Goal: Task Accomplishment & Management: Complete application form

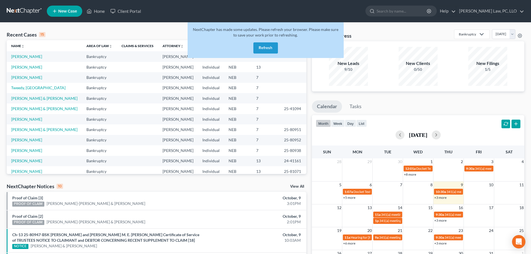
click at [270, 47] on button "Refresh" at bounding box center [265, 47] width 25 height 11
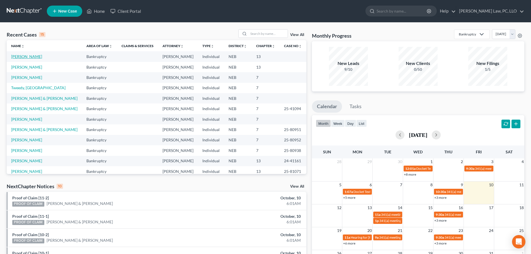
click at [35, 57] on link "[PERSON_NAME]" at bounding box center [26, 56] width 31 height 5
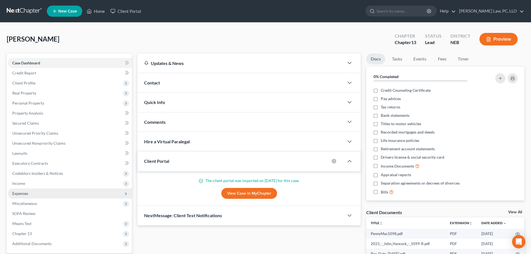
click at [30, 194] on span "Expenses" at bounding box center [70, 193] width 124 height 10
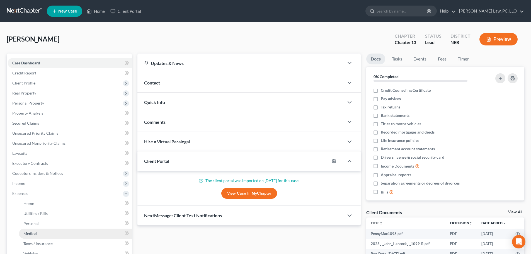
click at [31, 233] on span "Medical" at bounding box center [30, 233] width 14 height 5
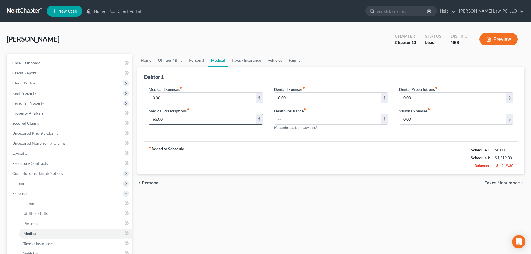
click at [169, 117] on input "65.00" at bounding box center [202, 119] width 107 height 11
type input "250.00"
click at [290, 59] on link "Family" at bounding box center [294, 60] width 18 height 13
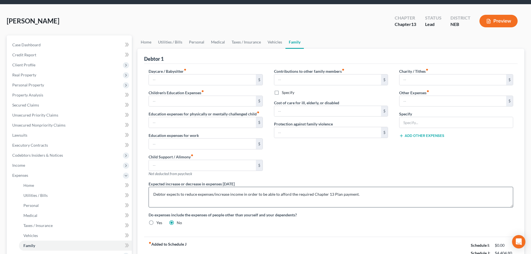
scroll to position [28, 0]
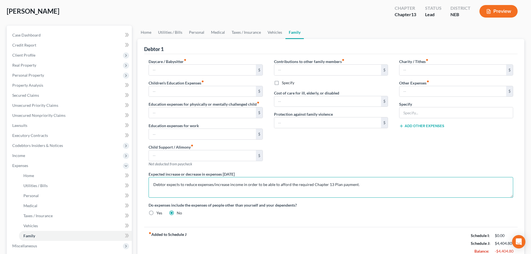
click at [373, 183] on textarea "Debtor expects to reduce expenses/increase income in order to be able to afford…" at bounding box center [331, 187] width 365 height 21
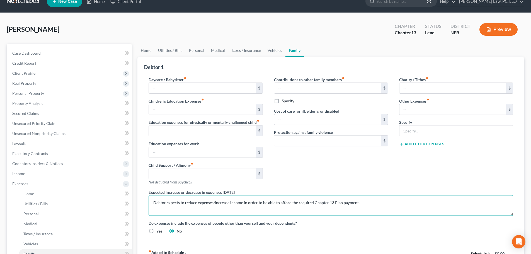
scroll to position [0, 0]
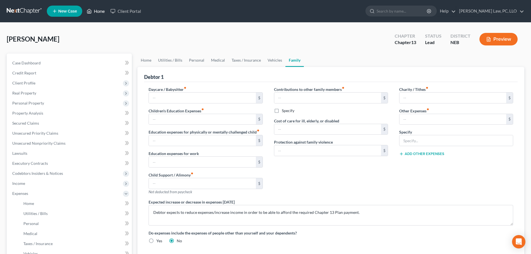
click at [91, 15] on link "Home" at bounding box center [96, 11] width 24 height 10
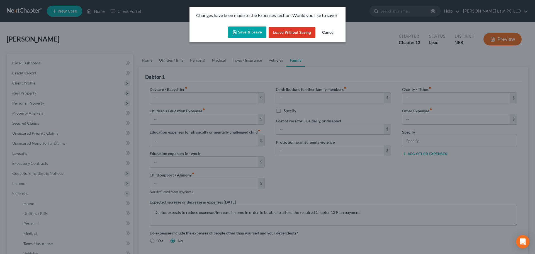
click at [236, 33] on polyline "button" at bounding box center [235, 32] width 2 height 1
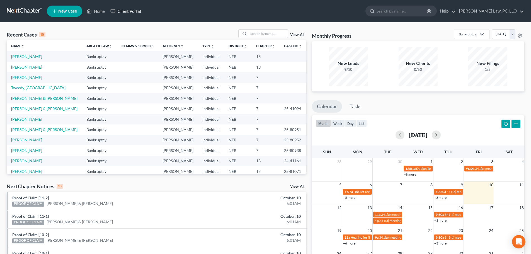
click at [124, 14] on link "Client Portal" at bounding box center [126, 11] width 36 height 10
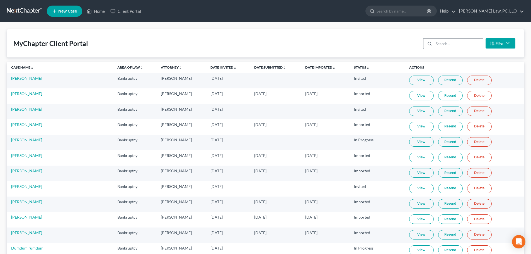
click at [435, 44] on input "search" at bounding box center [458, 43] width 49 height 11
type input "y"
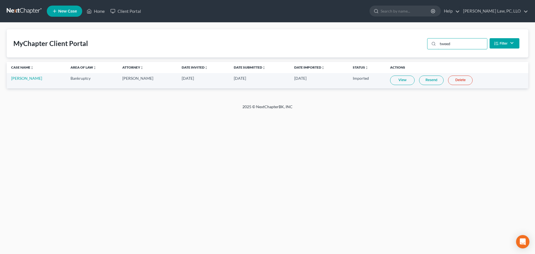
type input "tweed"
click at [391, 81] on link "View" at bounding box center [402, 80] width 25 height 9
click at [396, 80] on link "View" at bounding box center [402, 80] width 25 height 9
click at [101, 10] on link "Home" at bounding box center [96, 11] width 24 height 10
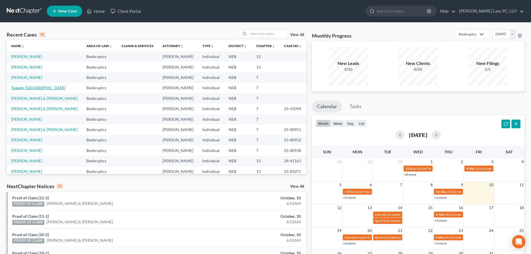
click at [23, 88] on link "Tweedy, [GEOGRAPHIC_DATA]" at bounding box center [38, 87] width 54 height 5
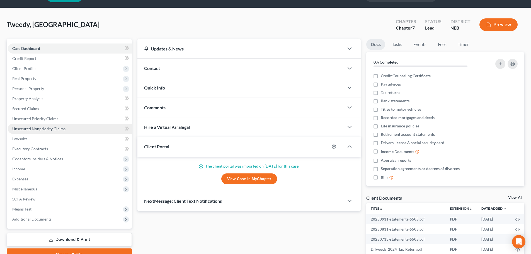
scroll to position [28, 0]
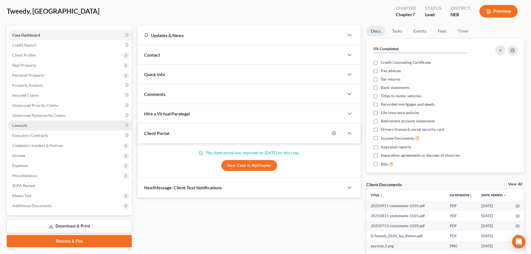
click at [41, 128] on link "Lawsuits" at bounding box center [70, 125] width 124 height 10
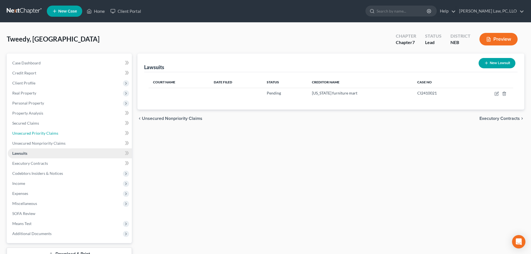
click at [41, 128] on link "Unsecured Priority Claims" at bounding box center [70, 133] width 124 height 10
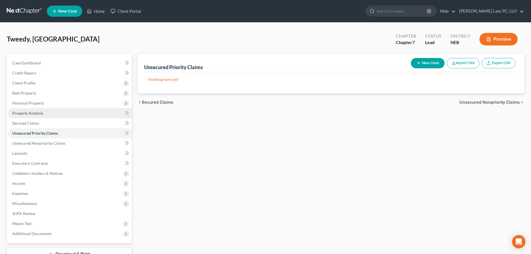
click at [43, 110] on link "Property Analysis" at bounding box center [70, 113] width 124 height 10
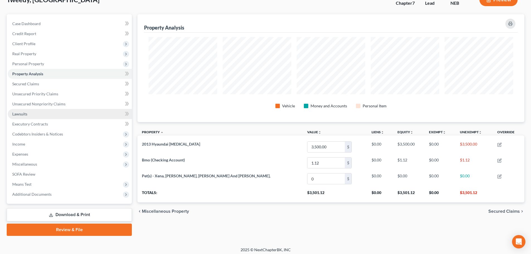
scroll to position [42, 0]
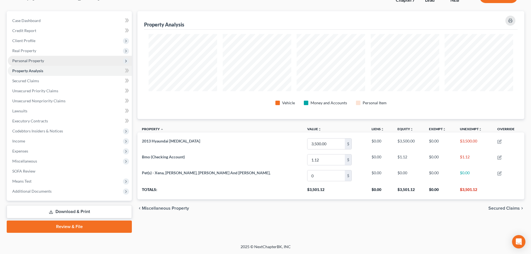
drag, startPoint x: 170, startPoint y: 19, endPoint x: 41, endPoint y: 60, distance: 135.3
click at [41, 60] on span "Personal Property" at bounding box center [28, 60] width 32 height 5
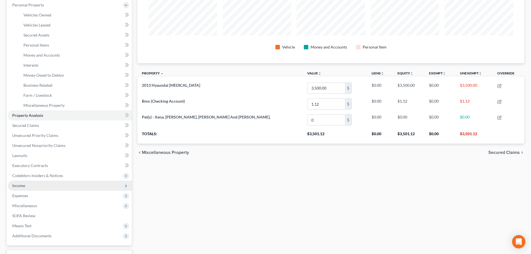
click at [28, 186] on span "Income" at bounding box center [70, 186] width 124 height 10
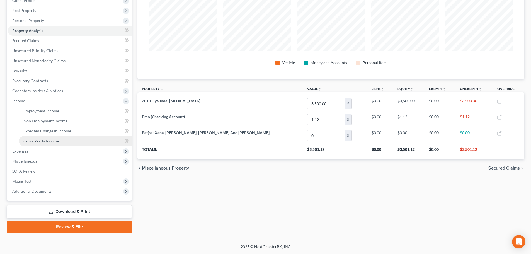
scroll to position [83, 0]
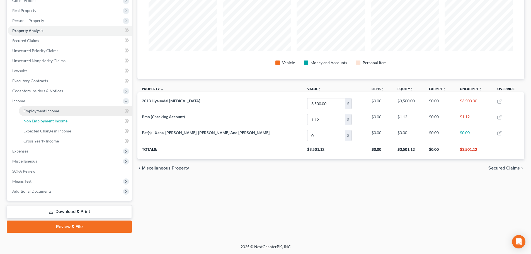
drag, startPoint x: 35, startPoint y: 116, endPoint x: 36, endPoint y: 113, distance: 3.5
click at [35, 115] on ul "Employment Income Non Employment Income Expected Change in Income Gross Yearly …" at bounding box center [70, 126] width 124 height 40
click at [40, 115] on link "Employment Income" at bounding box center [75, 111] width 113 height 10
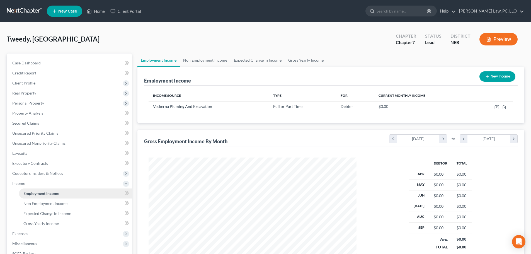
scroll to position [104, 219]
click at [47, 104] on span "Personal Property" at bounding box center [70, 103] width 124 height 10
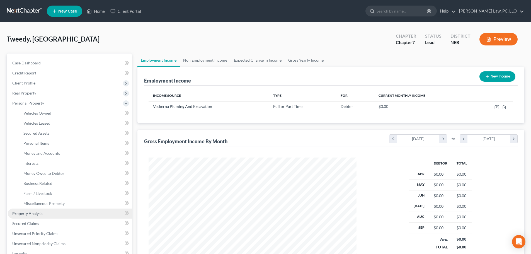
click at [29, 211] on span "Property Analysis" at bounding box center [27, 213] width 31 height 5
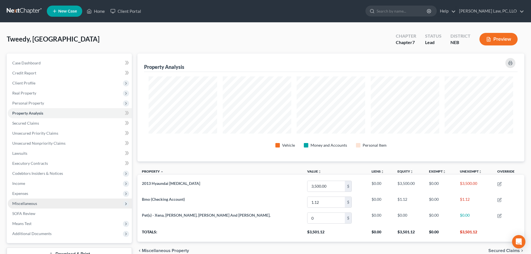
scroll to position [108, 387]
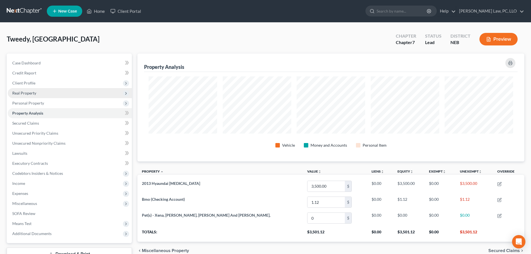
click at [40, 89] on span "Real Property" at bounding box center [70, 93] width 124 height 10
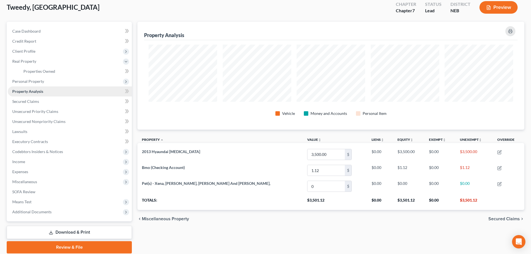
scroll to position [0, 0]
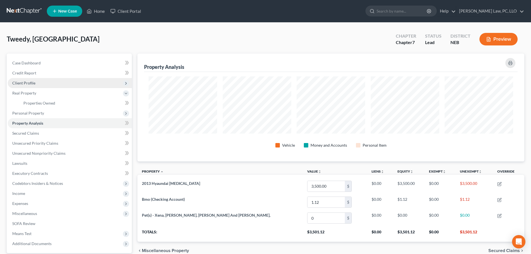
click at [39, 82] on span "Client Profile" at bounding box center [70, 83] width 124 height 10
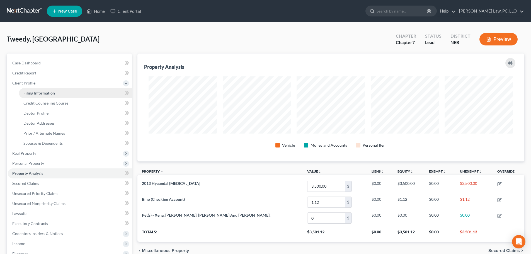
click at [40, 92] on span "Filing Information" at bounding box center [38, 93] width 31 height 5
select select "1"
select select "0"
select select "30"
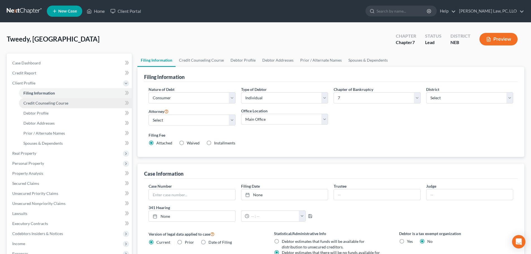
click at [41, 105] on span "Credit Counseling Course" at bounding box center [45, 103] width 45 height 5
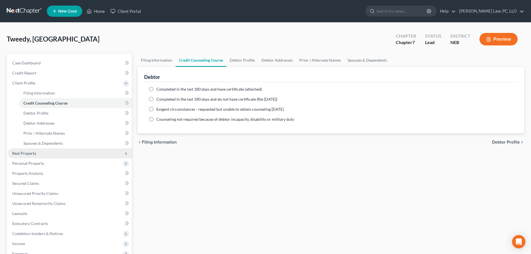
click at [28, 157] on span "Real Property" at bounding box center [70, 153] width 124 height 10
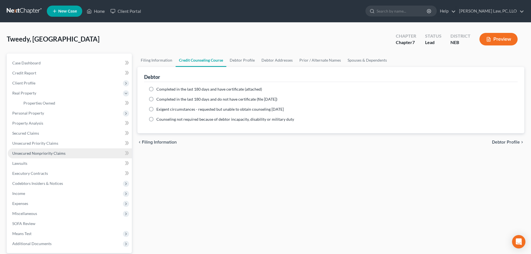
click at [31, 154] on span "Unsecured Nonpriority Claims" at bounding box center [38, 153] width 53 height 5
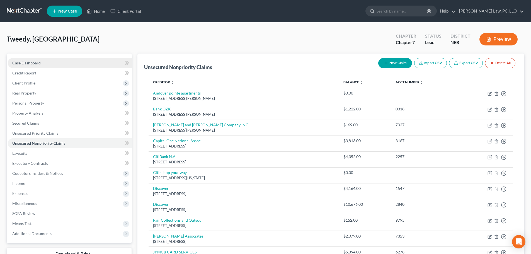
click at [42, 65] on link "Case Dashboard" at bounding box center [70, 63] width 124 height 10
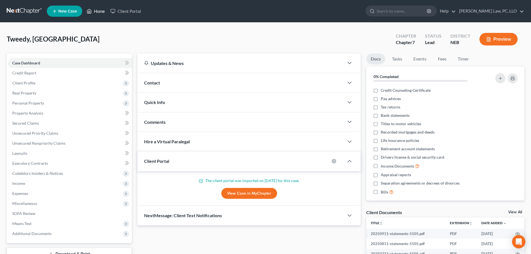
click at [102, 12] on link "Home" at bounding box center [96, 11] width 24 height 10
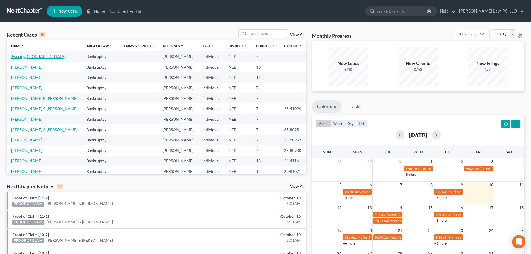
click at [28, 57] on link "Tweedy, [GEOGRAPHIC_DATA]" at bounding box center [38, 56] width 54 height 5
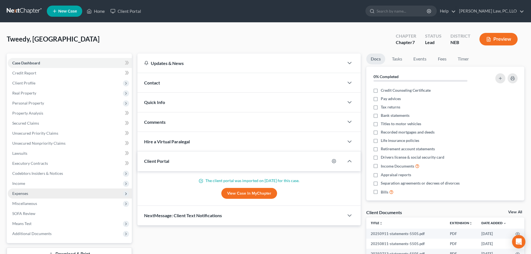
click at [23, 195] on span "Expenses" at bounding box center [20, 193] width 16 height 5
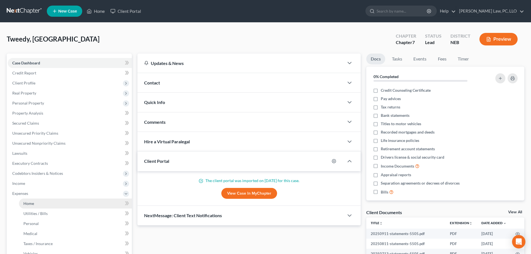
click at [27, 204] on span "Home" at bounding box center [28, 203] width 11 height 5
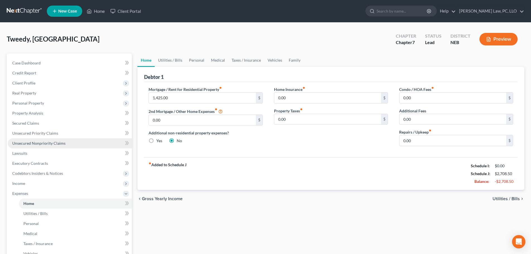
click at [37, 140] on link "Unsecured Nonpriority Claims" at bounding box center [70, 143] width 124 height 10
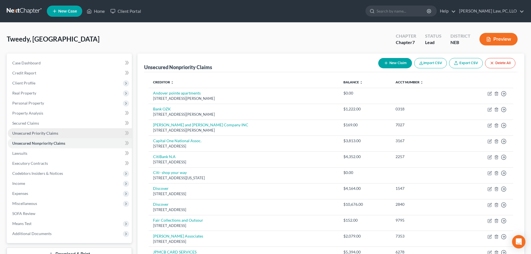
click at [37, 134] on span "Unsecured Priority Claims" at bounding box center [35, 133] width 46 height 5
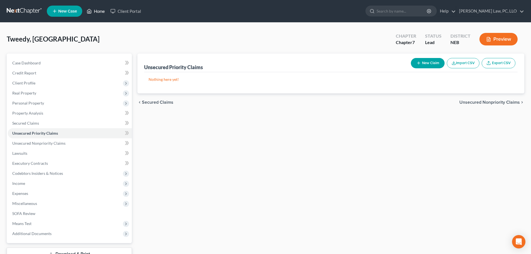
click at [99, 12] on link "Home" at bounding box center [96, 11] width 24 height 10
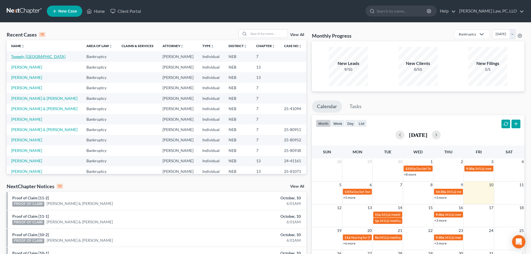
click at [27, 57] on link "Tweedy, [GEOGRAPHIC_DATA]" at bounding box center [38, 56] width 54 height 5
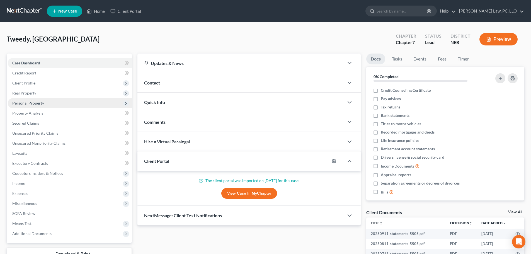
click at [51, 105] on span "Personal Property" at bounding box center [70, 103] width 124 height 10
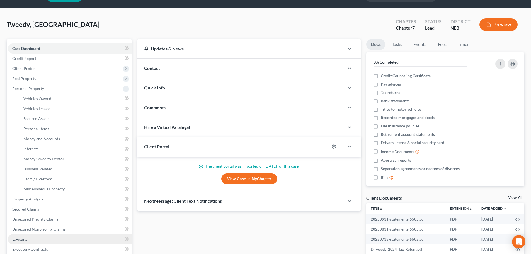
scroll to position [28, 0]
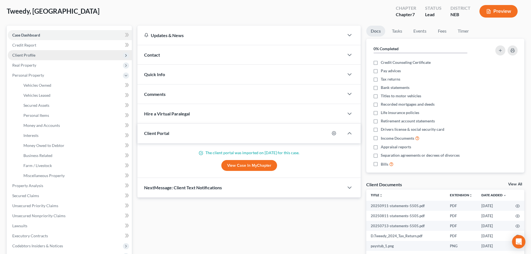
click at [32, 57] on span "Client Profile" at bounding box center [23, 55] width 23 height 5
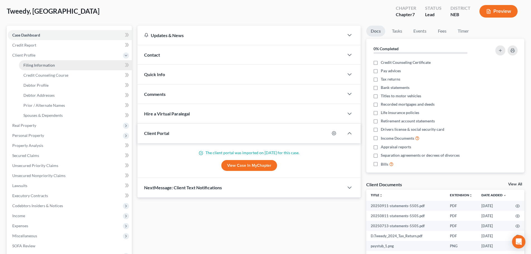
click at [34, 65] on span "Filing Information" at bounding box center [38, 65] width 31 height 5
select select "1"
select select "0"
select select "48"
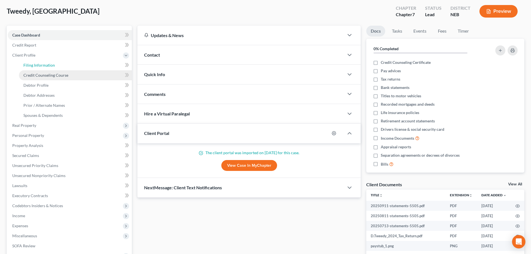
select select "0"
select select "30"
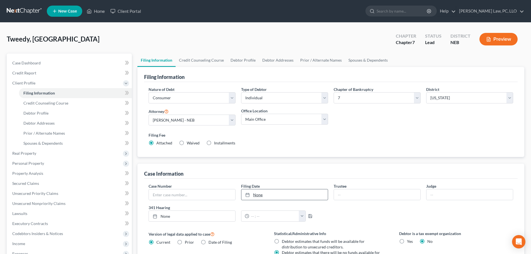
type input "[DATE]"
click at [278, 195] on link "[DATE]" at bounding box center [284, 194] width 86 height 11
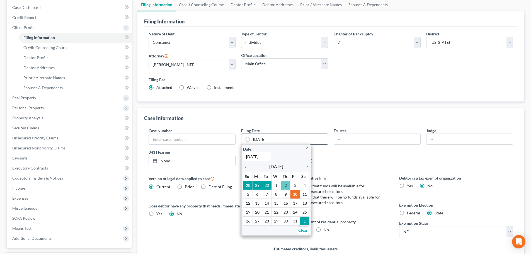
scroll to position [56, 0]
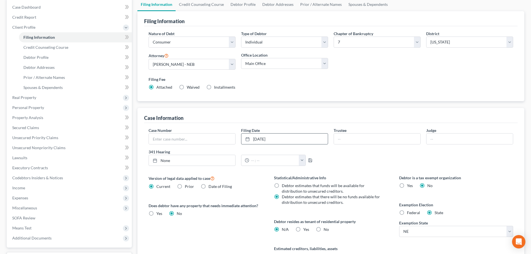
click at [303, 230] on label "Yes Yes" at bounding box center [306, 230] width 6 height 6
click at [305, 230] on input "Yes Yes" at bounding box center [307, 229] width 4 height 4
radio input "true"
radio input "false"
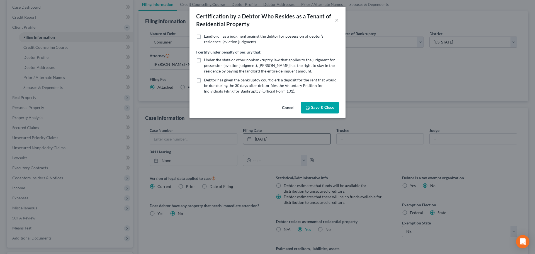
click at [328, 108] on button "Save & Close" at bounding box center [320, 108] width 38 height 12
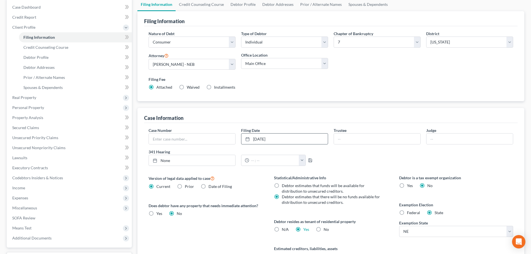
click at [232, 222] on div "Version of legal data applied to case Current Prior Date of Filing Legal data v…" at bounding box center [205, 224] width 125 height 98
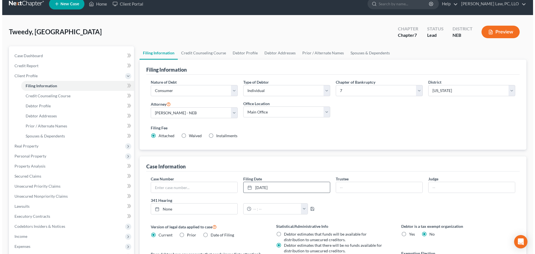
scroll to position [0, 0]
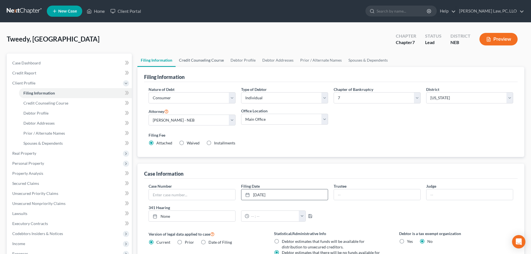
click at [200, 58] on link "Credit Counseling Course" at bounding box center [202, 60] width 52 height 13
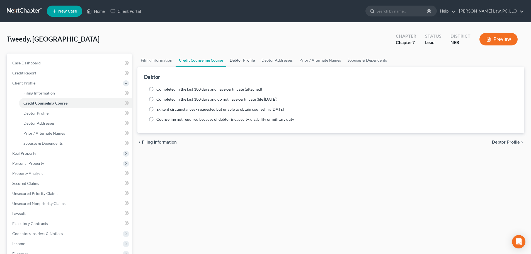
click at [240, 60] on link "Debtor Profile" at bounding box center [242, 60] width 32 height 13
select select "0"
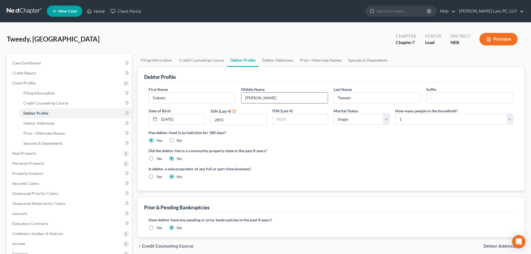
click at [261, 98] on input "[PERSON_NAME]" at bounding box center [284, 98] width 86 height 11
click at [261, 97] on input "[PERSON_NAME]" at bounding box center [284, 98] width 86 height 11
type input "A."
click at [265, 139] on div "Has debtor lived in jurisdiction for 180 days? Yes No Debtor must reside in jur…" at bounding box center [331, 137] width 365 height 14
click at [272, 58] on link "Debtor Addresses" at bounding box center [278, 60] width 38 height 13
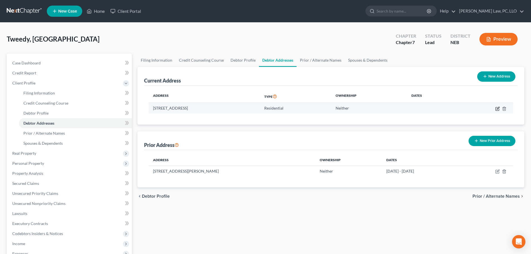
click at [499, 107] on icon "button" at bounding box center [498, 108] width 3 height 3
select select "30"
select select "0"
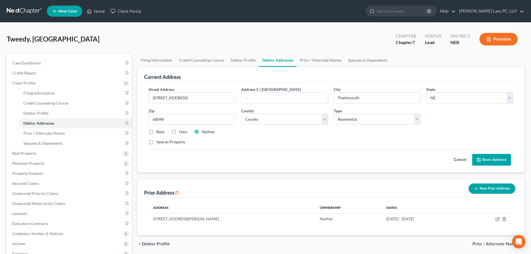
click at [156, 132] on label "Rent" at bounding box center [160, 132] width 8 height 6
click at [159, 132] on input "Rent" at bounding box center [161, 131] width 4 height 4
radio input "true"
click at [490, 163] on button "Save Address" at bounding box center [491, 160] width 39 height 12
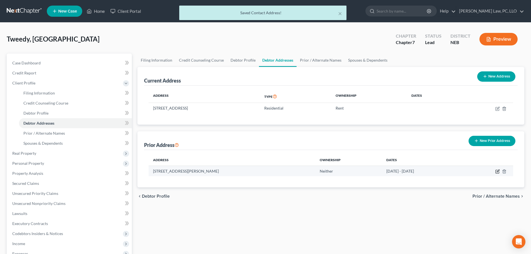
click at [499, 171] on icon "button" at bounding box center [497, 171] width 4 height 4
select select "30"
select select "76"
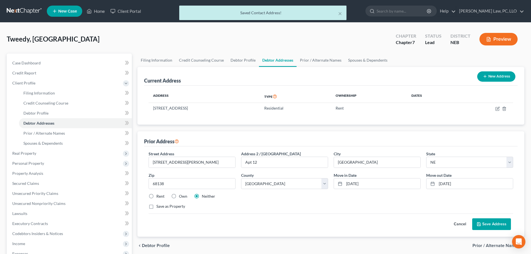
click at [156, 197] on label "Rent" at bounding box center [160, 196] width 8 height 6
click at [159, 197] on input "Rent" at bounding box center [161, 195] width 4 height 4
radio input "true"
click at [483, 227] on button "Save Address" at bounding box center [491, 224] width 39 height 12
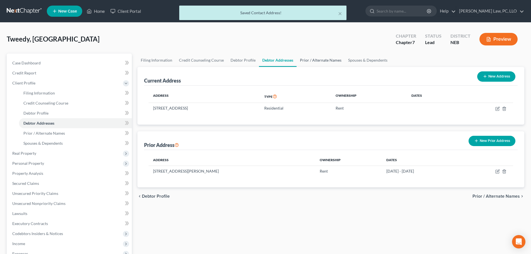
click at [309, 59] on link "Prior / Alternate Names" at bounding box center [321, 60] width 48 height 13
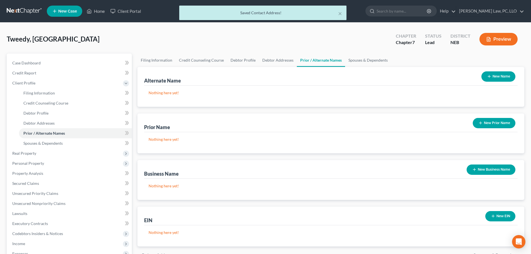
click at [499, 77] on button "New Name" at bounding box center [498, 76] width 34 height 10
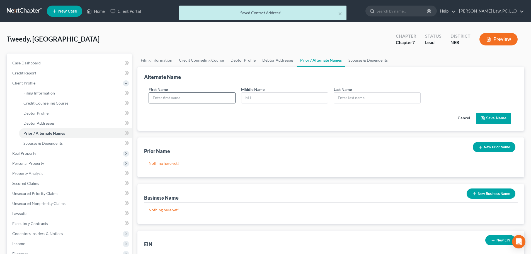
click at [196, 100] on input "text" at bounding box center [192, 98] width 86 height 11
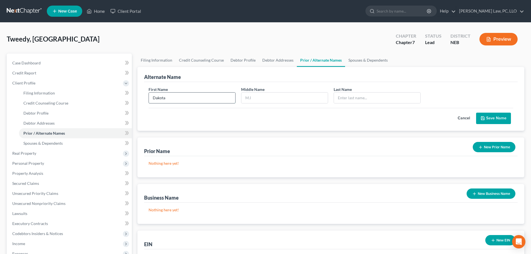
type input "Dakota"
paste input "[PERSON_NAME]"
type input "[PERSON_NAME]"
type input "Tweedy"
click at [485, 115] on button "Save Name" at bounding box center [493, 119] width 35 height 12
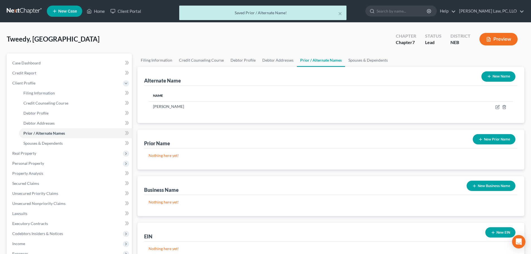
click at [488, 70] on div "New Name" at bounding box center [498, 76] width 38 height 15
click at [488, 71] on button "New Name" at bounding box center [498, 76] width 34 height 10
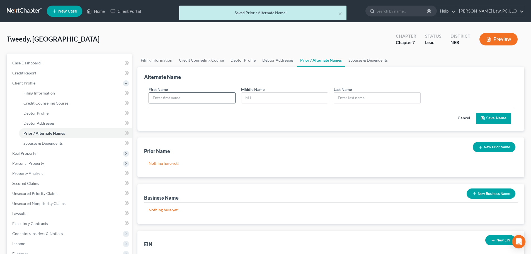
click at [190, 99] on input "text" at bounding box center [192, 98] width 86 height 11
type input "Dakota"
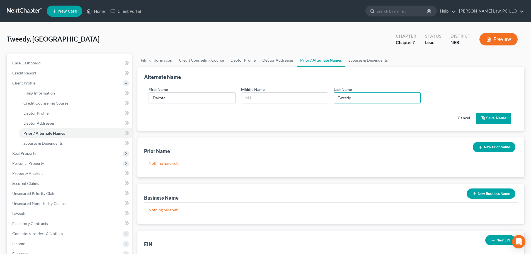
type input "Tweedy"
click at [501, 120] on button "Save Name" at bounding box center [493, 119] width 35 height 12
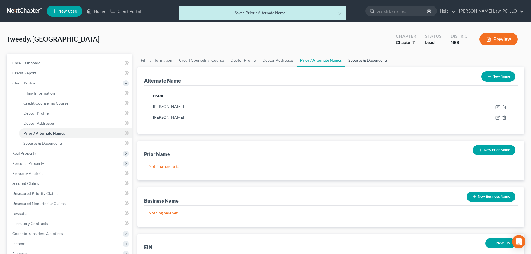
click at [359, 61] on link "Spouses & Dependents" at bounding box center [368, 60] width 46 height 13
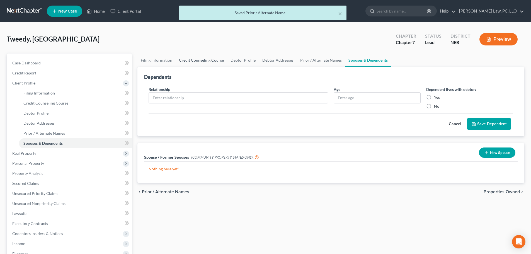
click at [191, 60] on link "Credit Counseling Course" at bounding box center [202, 60] width 52 height 13
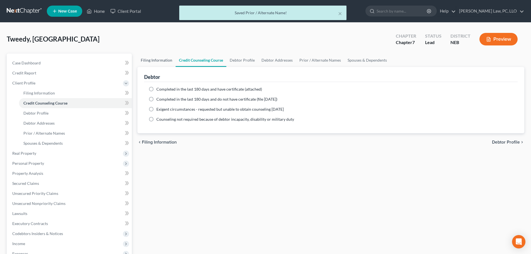
click at [161, 60] on link "Filing Information" at bounding box center [156, 60] width 38 height 13
select select "1"
select select "0"
select select "48"
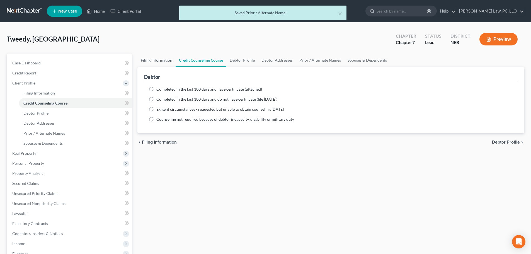
select select "0"
select select "30"
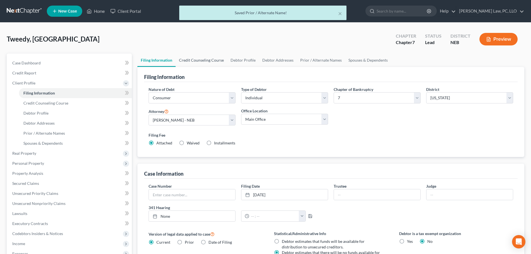
click at [182, 61] on link "Credit Counseling Course" at bounding box center [202, 60] width 52 height 13
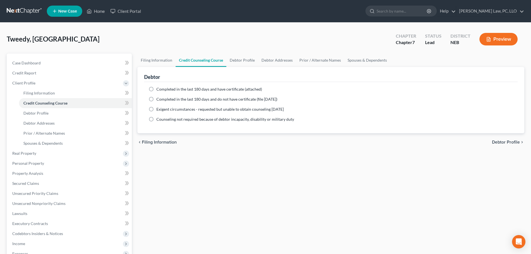
drag, startPoint x: 212, startPoint y: 169, endPoint x: 212, endPoint y: 141, distance: 27.9
click at [212, 169] on div "Filing Information Credit Counseling Course Debtor Profile Debtor Addresses Pri…" at bounding box center [331, 195] width 392 height 282
click at [205, 88] on span "Completed in the last 180 days and have certificate (attached)" at bounding box center [209, 89] width 106 height 5
click at [162, 88] on input "Completed in the last 180 days and have certificate (attached)" at bounding box center [161, 88] width 4 height 4
radio input "true"
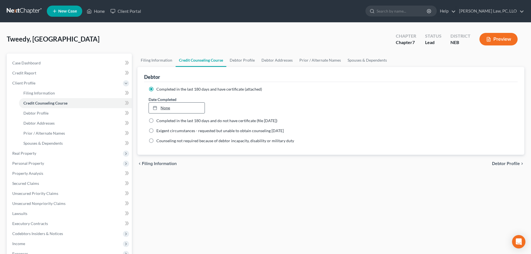
type input "[DATE]"
click at [189, 109] on link "None" at bounding box center [176, 108] width 55 height 11
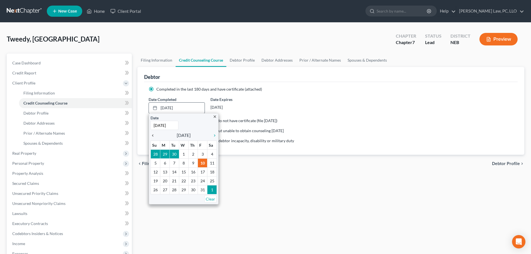
click at [152, 135] on icon "chevron_left" at bounding box center [154, 135] width 7 height 4
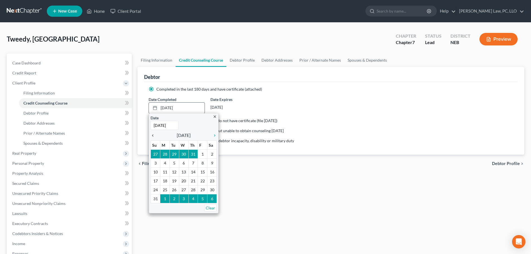
click at [152, 135] on icon "chevron_left" at bounding box center [154, 135] width 7 height 4
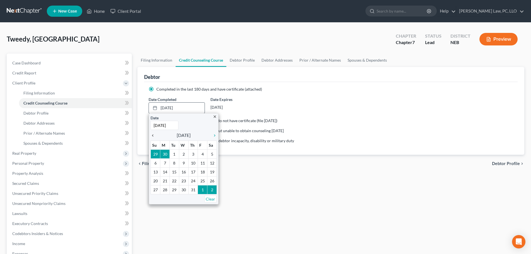
click at [152, 135] on icon "chevron_left" at bounding box center [154, 135] width 7 height 4
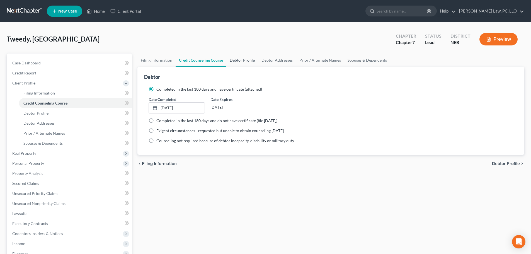
click at [245, 56] on link "Debtor Profile" at bounding box center [242, 60] width 32 height 13
select select "0"
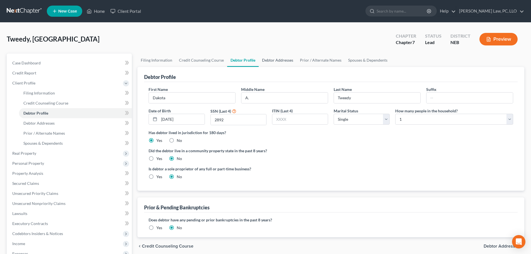
click at [274, 57] on link "Debtor Addresses" at bounding box center [278, 60] width 38 height 13
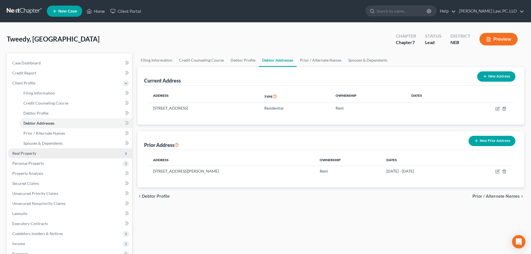
click at [42, 154] on span "Real Property" at bounding box center [70, 153] width 124 height 10
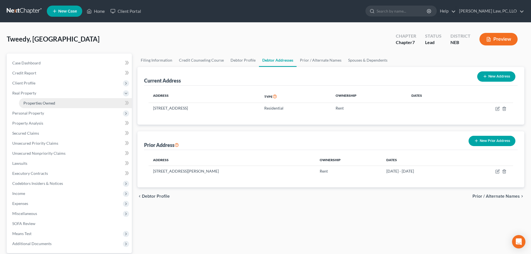
click at [44, 103] on span "Properties Owned" at bounding box center [39, 103] width 32 height 5
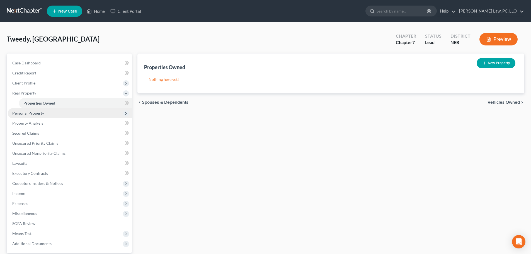
click at [45, 115] on span "Personal Property" at bounding box center [70, 113] width 124 height 10
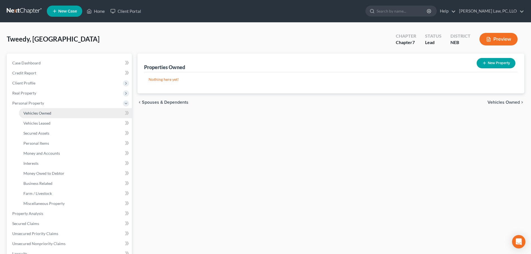
click at [44, 111] on span "Vehicles Owned" at bounding box center [37, 113] width 28 height 5
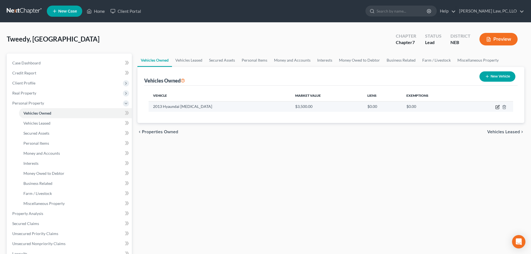
click at [496, 106] on icon "button" at bounding box center [497, 107] width 4 height 4
select select "0"
select select "13"
select select "4"
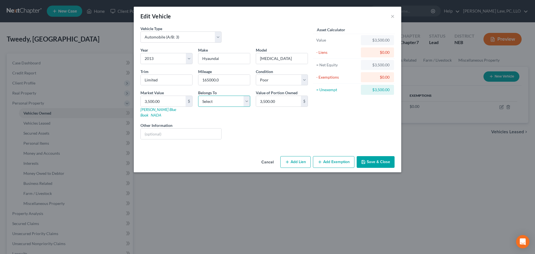
click at [239, 104] on select "Select Debtor 1 Only Debtor 2 Only Debtor 1 And Debtor 2 Only At Least One Of T…" at bounding box center [224, 101] width 52 height 11
select select "0"
click at [198, 96] on select "Select Debtor 1 Only Debtor 2 Only Debtor 1 And Debtor 2 Only At Least One Of T…" at bounding box center [224, 101] width 52 height 11
click at [220, 81] on input "165000.0" at bounding box center [224, 80] width 52 height 11
type input "165000"
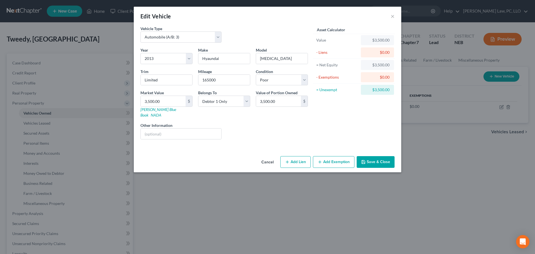
click at [237, 125] on div "Liens Select" at bounding box center [267, 130] width 87 height 17
click at [336, 157] on button "Add Exemption" at bounding box center [334, 162] width 42 height 12
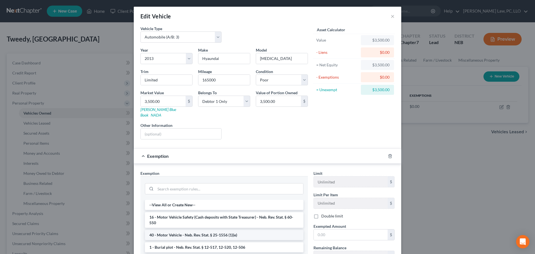
click at [184, 232] on li "40 - Motor Vehicle - Neb. Rev. Stat. § 25-1556 (1)(e)" at bounding box center [224, 235] width 159 height 10
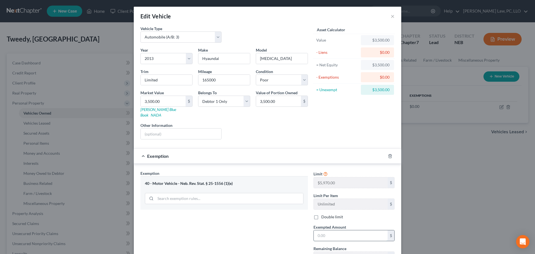
click at [348, 232] on input "text" at bounding box center [351, 235] width 74 height 11
type input "3,500"
click at [281, 218] on div "Exemption Set must be selected for CA. Exemption * 40 - Motor Vehicle - Neb. Re…" at bounding box center [224, 218] width 173 height 96
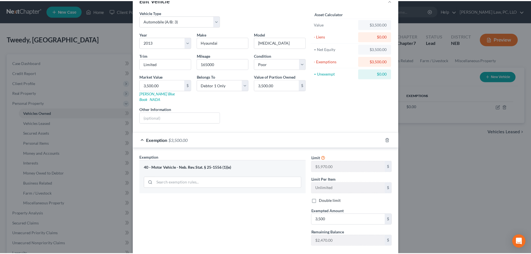
scroll to position [43, 0]
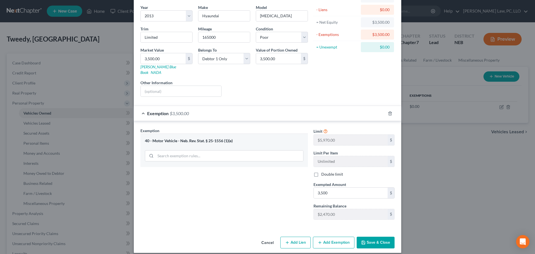
click at [368, 240] on button "Save & Close" at bounding box center [376, 243] width 38 height 12
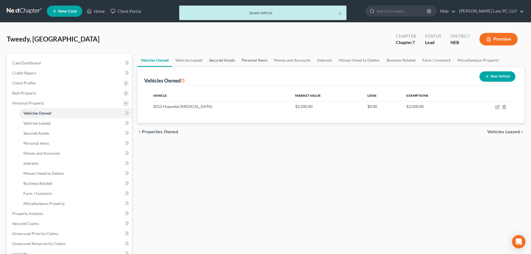
drag, startPoint x: 229, startPoint y: 58, endPoint x: 238, endPoint y: 61, distance: 9.7
click at [229, 58] on link "Secured Assets" at bounding box center [222, 60] width 33 height 13
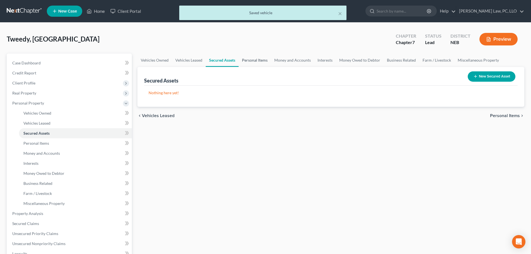
click at [247, 61] on link "Personal Items" at bounding box center [255, 60] width 32 height 13
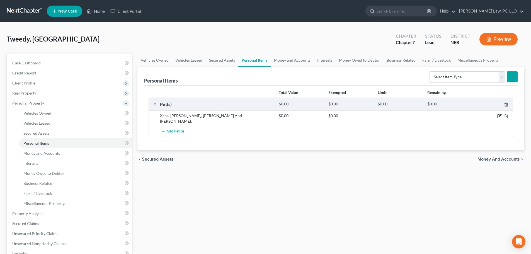
click at [498, 115] on icon "button" at bounding box center [499, 116] width 4 height 4
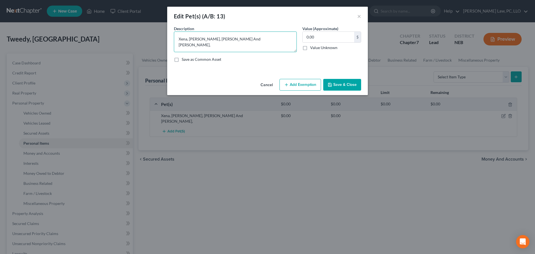
click at [178, 38] on textarea "Xena, [PERSON_NAME], [PERSON_NAME] And [PERSON_NAME]," at bounding box center [235, 41] width 123 height 21
type textarea "Dogs: Xena, Echo, [PERSON_NAME] And [PERSON_NAME],"
click at [340, 85] on button "Save & Close" at bounding box center [342, 85] width 38 height 12
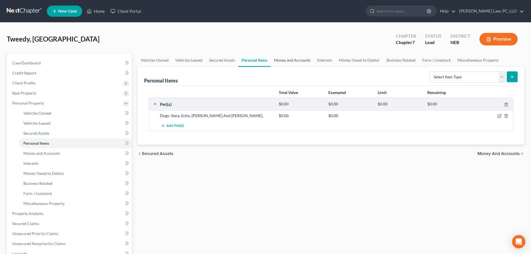
click at [288, 61] on link "Money and Accounts" at bounding box center [292, 60] width 43 height 13
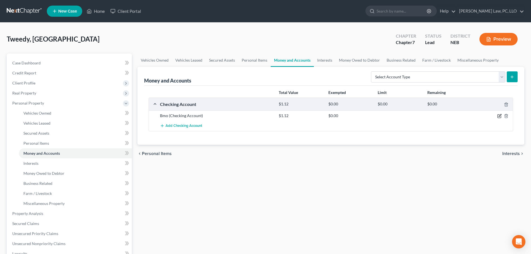
click at [498, 117] on icon "button" at bounding box center [499, 116] width 4 height 4
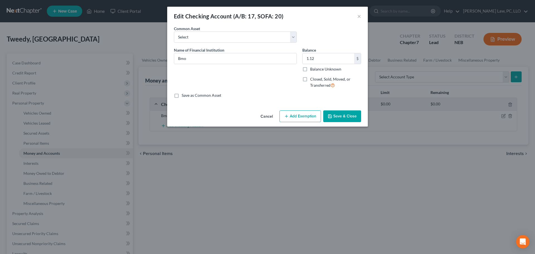
click at [295, 115] on button "Add Exemption" at bounding box center [301, 116] width 42 height 12
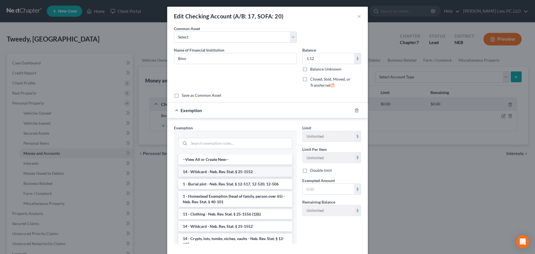
click at [229, 173] on li "14 - Wildcard - Neb. Rev. Stat. § 25-1552" at bounding box center [235, 172] width 114 height 10
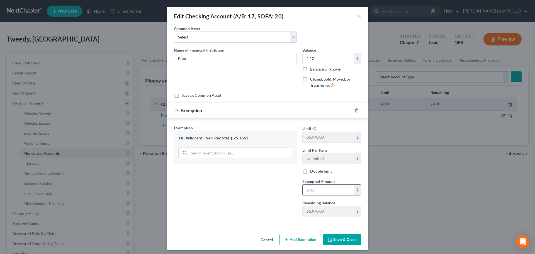
drag, startPoint x: 312, startPoint y: 191, endPoint x: 310, endPoint y: 194, distance: 3.3
click at [312, 191] on input "text" at bounding box center [329, 190] width 52 height 11
type input "1.12"
click at [344, 240] on button "Save & Close" at bounding box center [342, 240] width 38 height 12
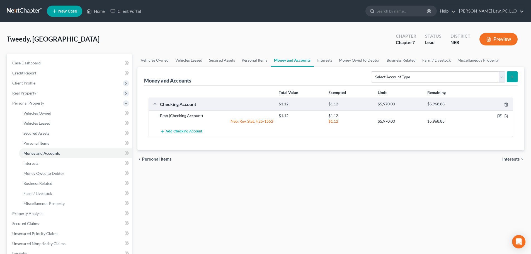
click at [199, 168] on div "chevron_left Personal Items Interests chevron_right" at bounding box center [330, 159] width 387 height 18
click at [52, 166] on link "Interests" at bounding box center [75, 163] width 113 height 10
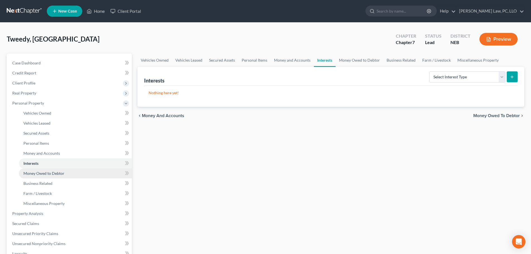
click at [51, 173] on span "Money Owed to Debtor" at bounding box center [43, 173] width 41 height 5
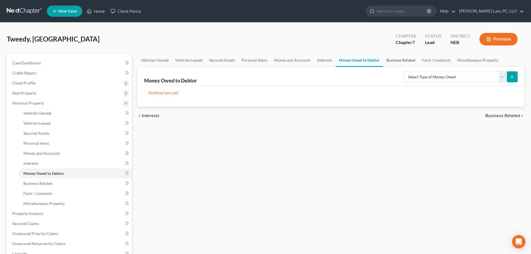
click at [387, 61] on link "Business Related" at bounding box center [401, 60] width 36 height 13
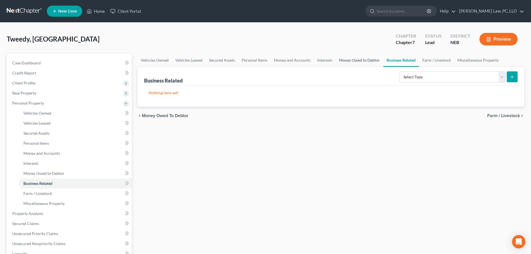
click at [362, 61] on link "Money Owed to Debtor" at bounding box center [360, 60] width 48 height 13
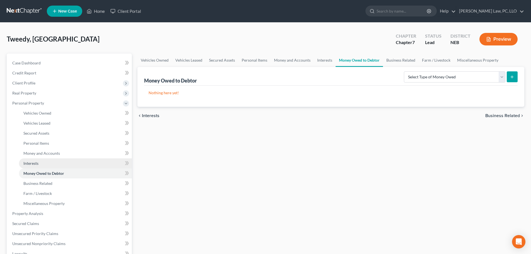
click at [46, 165] on link "Interests" at bounding box center [75, 163] width 113 height 10
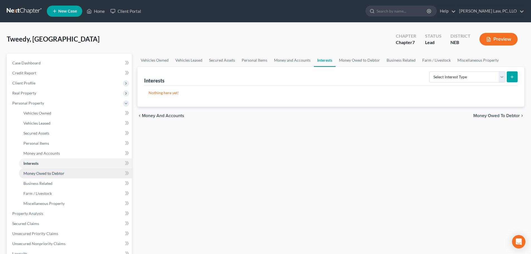
click at [43, 174] on span "Money Owed to Debtor" at bounding box center [43, 173] width 41 height 5
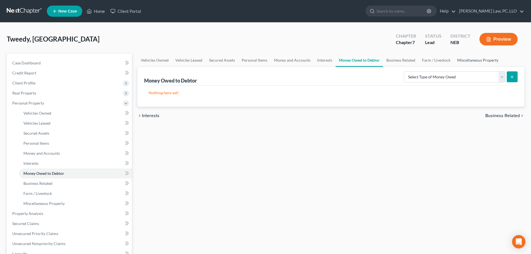
click at [487, 61] on link "Miscellaneous Property" at bounding box center [478, 60] width 48 height 13
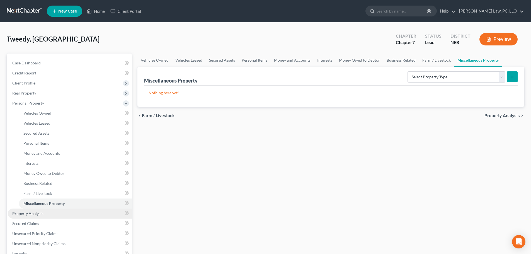
click at [55, 212] on link "Property Analysis" at bounding box center [70, 213] width 124 height 10
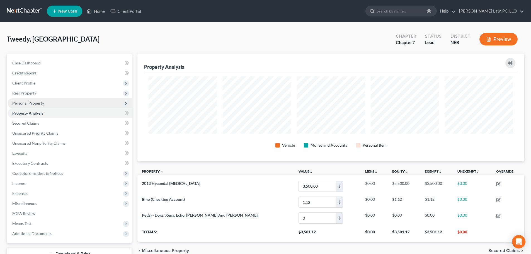
click at [41, 104] on span "Personal Property" at bounding box center [28, 103] width 32 height 5
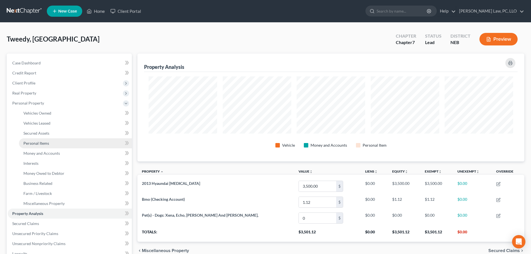
click at [41, 144] on span "Personal Items" at bounding box center [36, 143] width 26 height 5
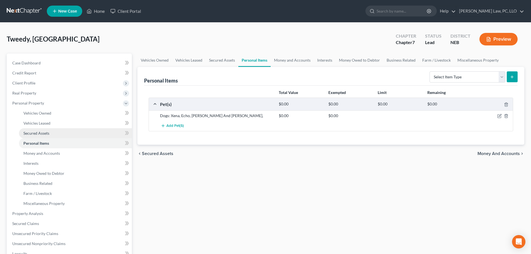
click at [46, 133] on span "Secured Assets" at bounding box center [36, 133] width 26 height 5
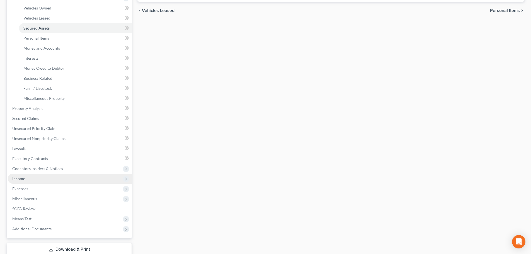
scroll to position [111, 0]
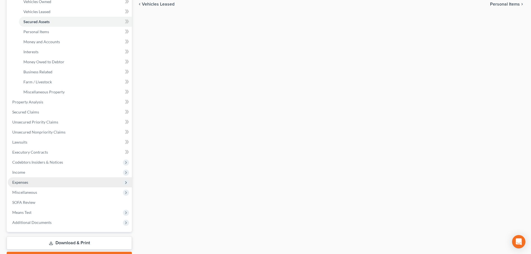
click at [49, 178] on span "Expenses" at bounding box center [70, 182] width 124 height 10
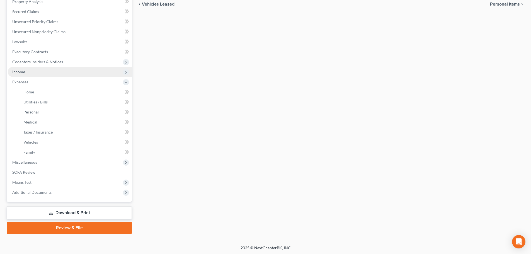
click at [22, 71] on span "Income" at bounding box center [18, 71] width 13 height 5
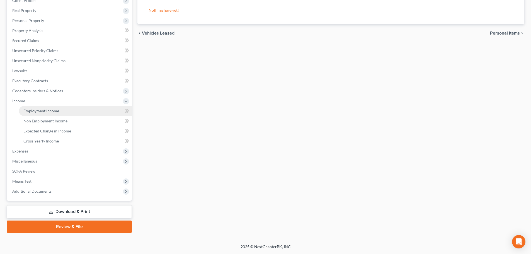
click at [32, 111] on span "Employment Income" at bounding box center [41, 110] width 36 height 5
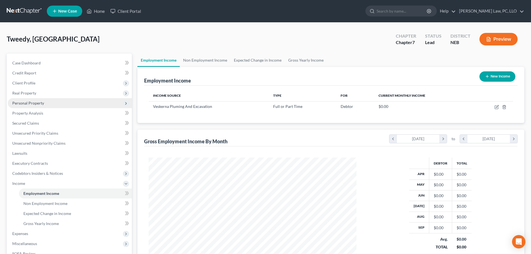
click at [47, 103] on span "Personal Property" at bounding box center [70, 103] width 124 height 10
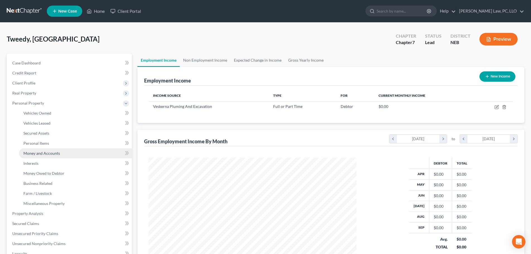
click at [41, 153] on span "Money and Accounts" at bounding box center [41, 153] width 37 height 5
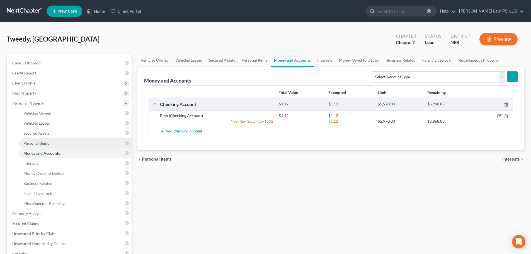
click at [44, 144] on span "Personal Items" at bounding box center [36, 143] width 26 height 5
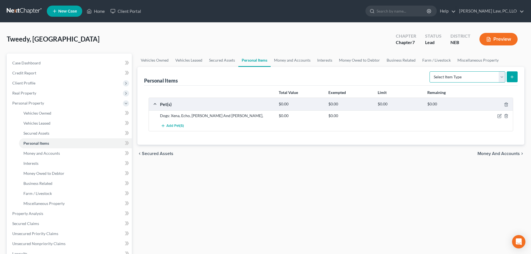
click at [486, 74] on select "Select Item Type Clothing (A/B: 11) Collectibles Of Value (A/B: 8) Electronics …" at bounding box center [468, 76] width 76 height 11
drag, startPoint x: 351, startPoint y: 178, endPoint x: 276, endPoint y: 200, distance: 78.4
click at [351, 178] on div "Vehicles Owned Vehicles Leased Secured Assets Personal Items Money and Accounts…" at bounding box center [331, 215] width 392 height 322
click at [446, 84] on div "Select Item Type Clothing (A/B: 11) Collectibles Of Value (A/B: 8) Electronics …" at bounding box center [472, 76] width 90 height 15
click at [447, 79] on select "Select Item Type Clothing (A/B: 11) Collectibles Of Value (A/B: 8) Electronics …" at bounding box center [468, 76] width 76 height 11
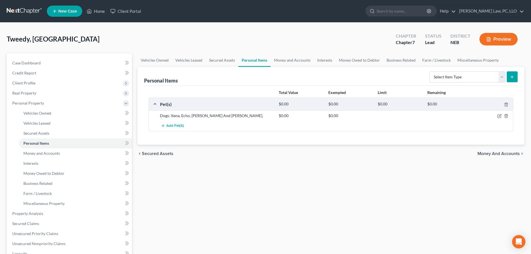
drag, startPoint x: 371, startPoint y: 162, endPoint x: 352, endPoint y: 167, distance: 19.5
click at [371, 162] on div "chevron_left Secured Assets Money and Accounts chevron_right" at bounding box center [330, 154] width 387 height 18
click at [287, 61] on link "Money and Accounts" at bounding box center [292, 60] width 43 height 13
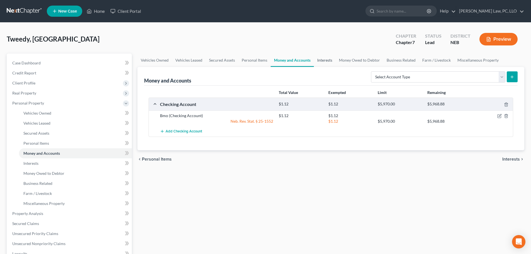
click at [326, 62] on link "Interests" at bounding box center [325, 60] width 22 height 13
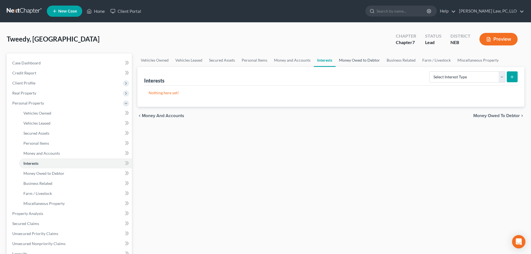
click at [353, 60] on link "Money Owed to Debtor" at bounding box center [360, 60] width 48 height 13
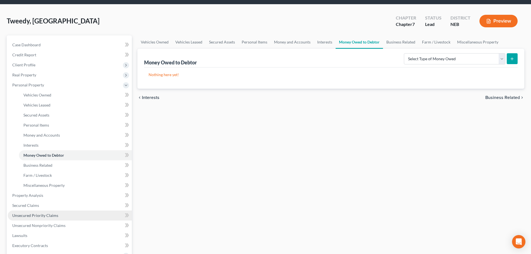
scroll to position [28, 0]
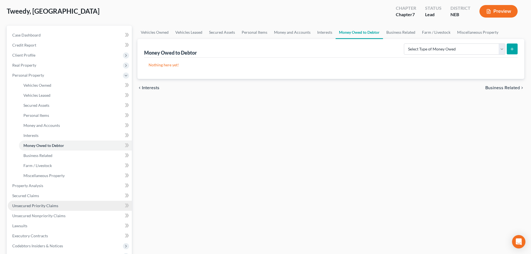
click at [52, 204] on span "Unsecured Priority Claims" at bounding box center [35, 205] width 46 height 5
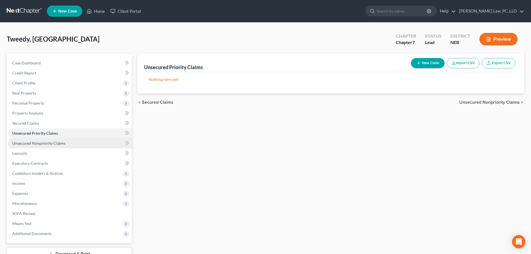
click at [59, 142] on span "Unsecured Nonpriority Claims" at bounding box center [38, 143] width 53 height 5
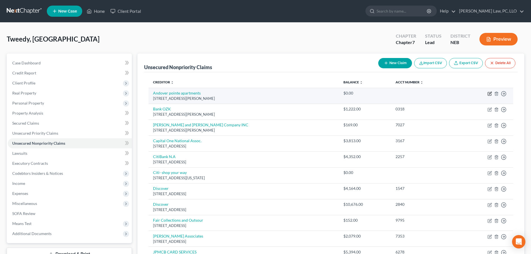
click at [488, 94] on icon "button" at bounding box center [489, 93] width 3 height 3
select select "30"
select select "14"
select select "0"
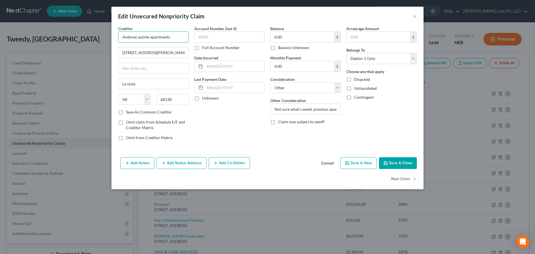
click at [152, 36] on input "Andover pointe apartments" at bounding box center [153, 36] width 71 height 11
type input "Andover Pointe Apartments"
click at [288, 48] on label "Balance Unknown" at bounding box center [293, 48] width 31 height 6
click at [284, 48] on input "Balance Unknown" at bounding box center [282, 47] width 4 height 4
checkbox input "true"
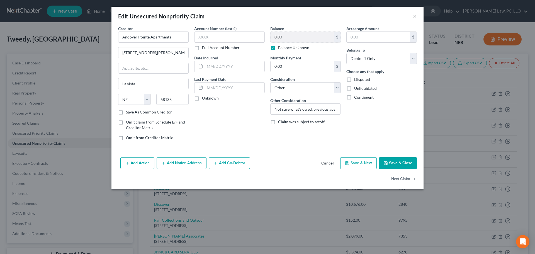
type input "Andover Pointe Apartments"
click at [391, 164] on button "Save & Close" at bounding box center [398, 163] width 38 height 12
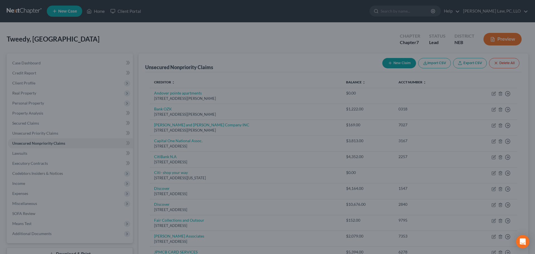
type input "0"
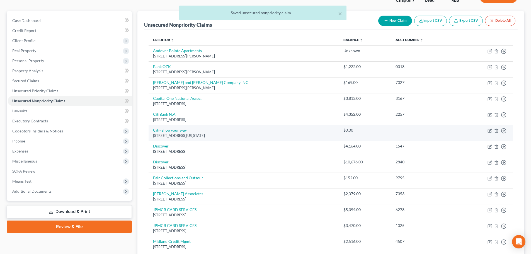
scroll to position [56, 0]
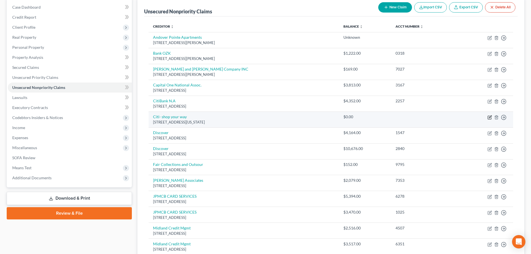
click at [489, 118] on icon "button" at bounding box center [490, 117] width 4 height 4
select select "35"
select select "2"
select select "0"
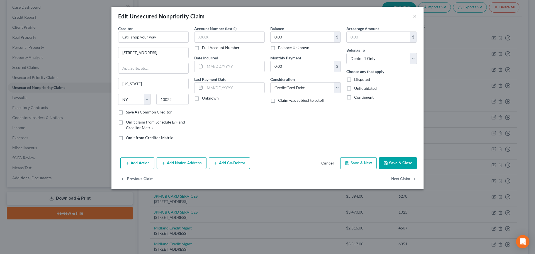
click at [307, 47] on label "Balance Unknown" at bounding box center [293, 48] width 31 height 6
click at [284, 47] on input "Balance Unknown" at bounding box center [282, 47] width 4 height 4
checkbox input "true"
click at [399, 161] on button "Save & Close" at bounding box center [398, 163] width 38 height 12
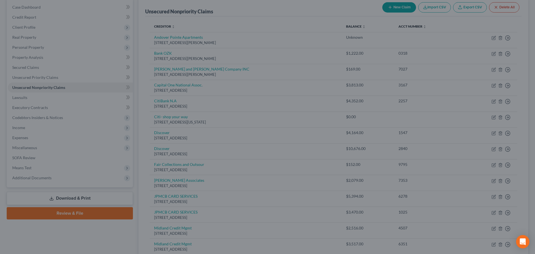
type input "0"
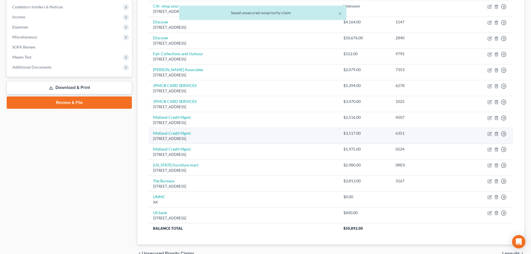
scroll to position [167, 0]
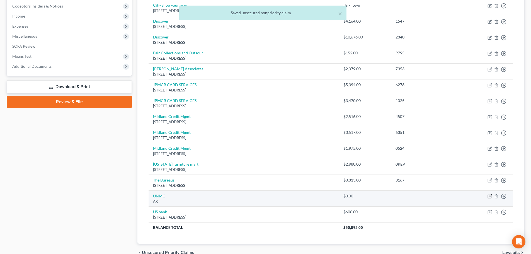
click at [489, 198] on icon "button" at bounding box center [490, 196] width 4 height 4
select select "1"
select select "9"
select select "0"
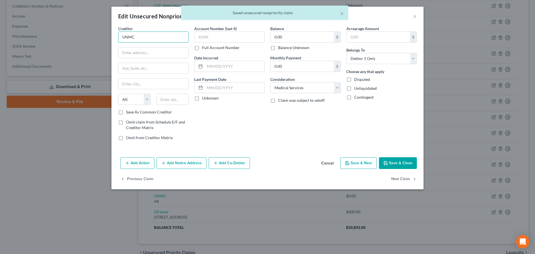
click at [157, 36] on input "UNMC" at bounding box center [153, 36] width 71 height 11
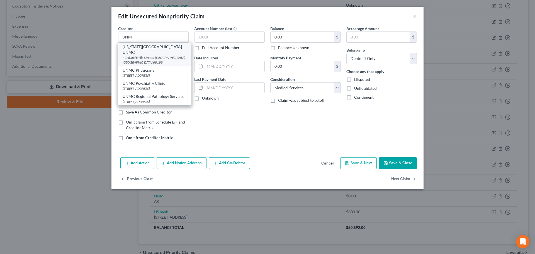
click at [161, 49] on div "[US_STATE][GEOGRAPHIC_DATA] UNMC" at bounding box center [155, 49] width 64 height 11
type input "[US_STATE][GEOGRAPHIC_DATA] UNMC"
type input "42nd and [PERSON_NAME]"
type input "[GEOGRAPHIC_DATA]"
select select "30"
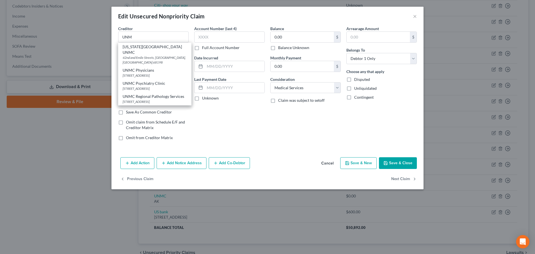
type input "68198"
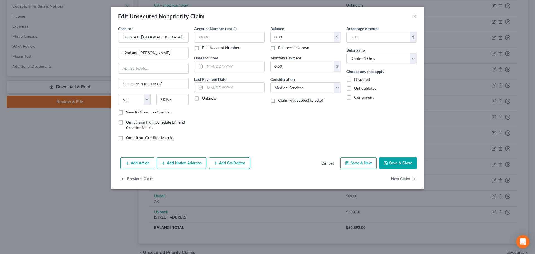
click at [297, 49] on label "Balance Unknown" at bounding box center [293, 48] width 31 height 6
click at [284, 48] on input "Balance Unknown" at bounding box center [282, 47] width 4 height 4
checkbox input "true"
click at [399, 162] on button "Save & Close" at bounding box center [398, 163] width 38 height 12
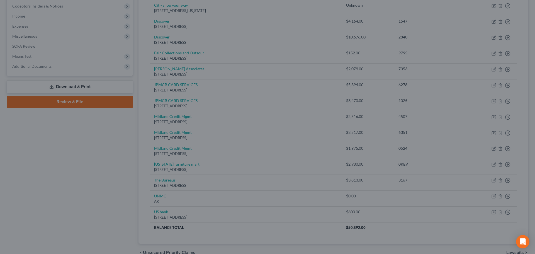
type input "0"
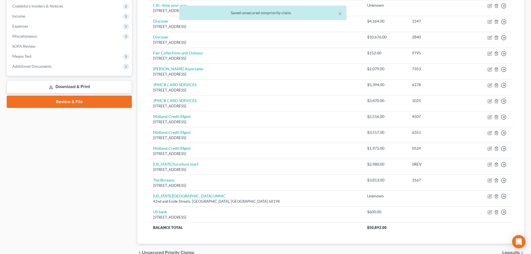
click at [127, 207] on div "Case Dashboard Payments Invoices Payments Payments Credit Report Client Profile" at bounding box center [69, 73] width 131 height 375
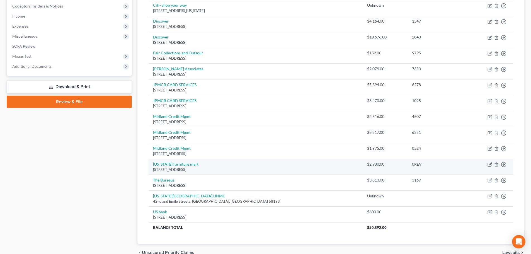
click at [490, 164] on icon "button" at bounding box center [490, 164] width 3 height 3
select select "30"
select select "2"
select select "0"
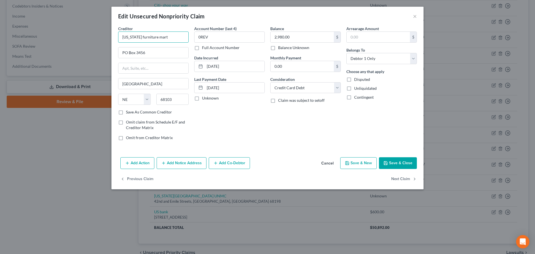
click at [178, 38] on input "[US_STATE] furniture mart" at bounding box center [153, 36] width 71 height 11
click at [159, 50] on div "[STREET_ADDRESS]" at bounding box center [152, 52] width 58 height 5
type input "[US_STATE] Furniture Mart"
type input "PO Box 3000"
click at [395, 164] on button "Save & Close" at bounding box center [398, 163] width 38 height 12
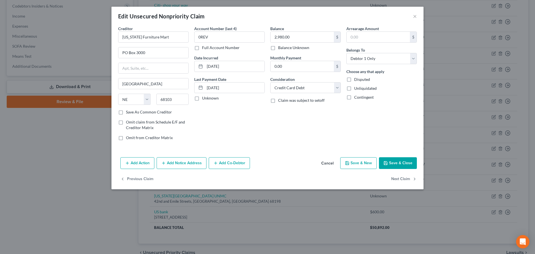
type input "0"
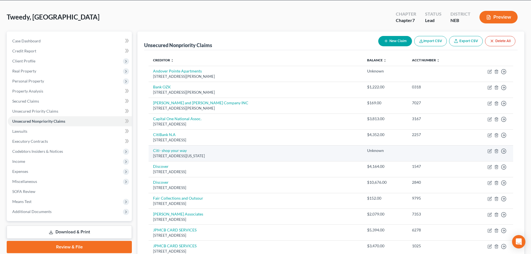
scroll to position [0, 0]
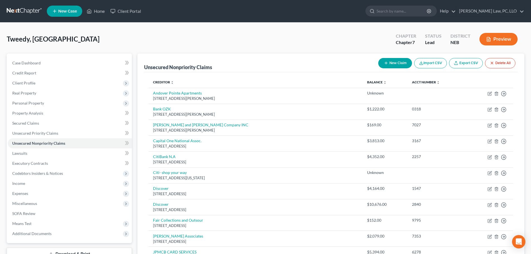
click at [142, 90] on div "Unsecured Nonpriority Claims New Claim Import CSV Export CSV Delete All Credito…" at bounding box center [330, 232] width 387 height 357
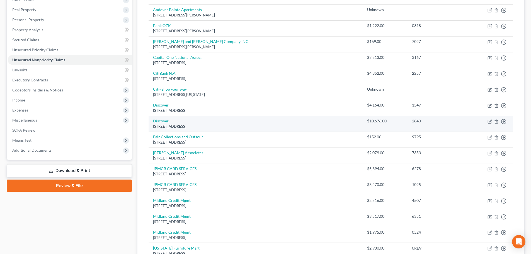
scroll to position [84, 0]
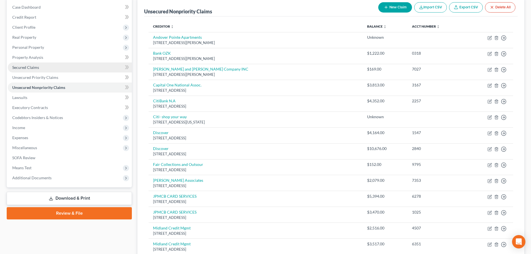
click at [47, 71] on link "Secured Claims" at bounding box center [70, 67] width 124 height 10
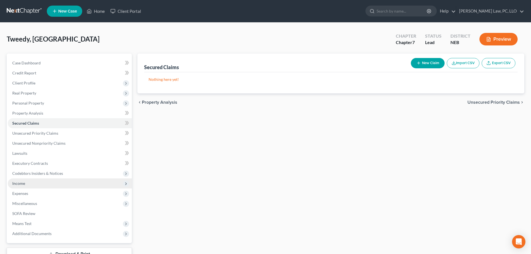
click at [32, 182] on span "Income" at bounding box center [70, 183] width 124 height 10
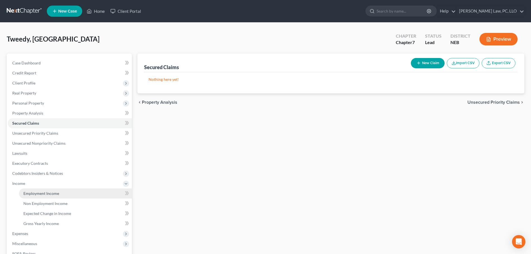
click at [31, 196] on link "Employment Income" at bounding box center [75, 193] width 113 height 10
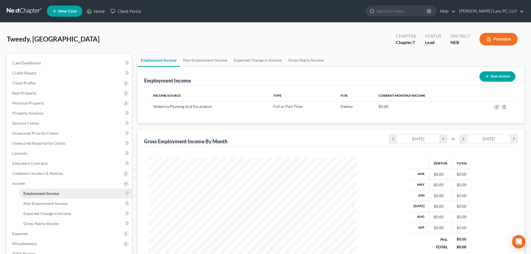
scroll to position [104, 219]
click at [36, 144] on span "Unsecured Nonpriority Claims" at bounding box center [38, 143] width 53 height 5
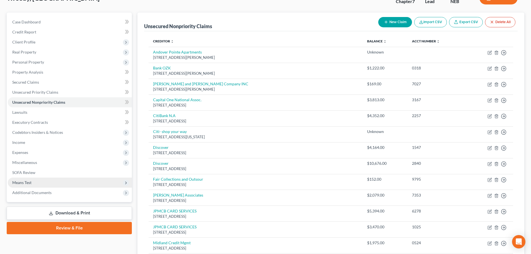
scroll to position [56, 0]
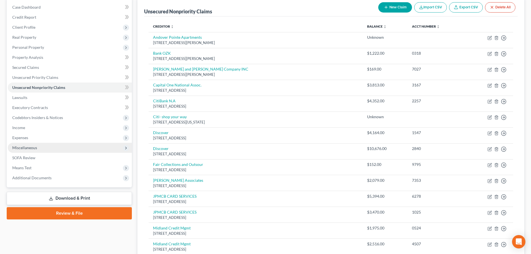
click at [40, 148] on span "Miscellaneous" at bounding box center [70, 148] width 124 height 10
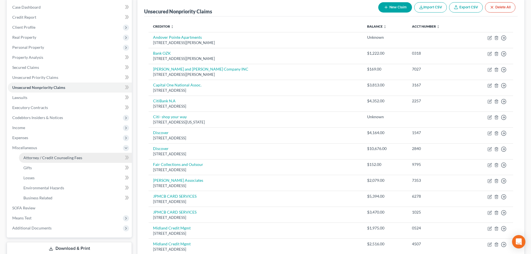
click at [41, 155] on link "Attorney / Credit Counseling Fees" at bounding box center [75, 158] width 113 height 10
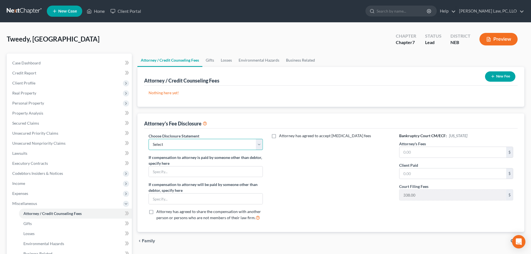
click at [173, 142] on select "Select Fees Chapter 11/12 Fees Chapter 13 Fees Chapter 7" at bounding box center [206, 144] width 114 height 11
select select "2"
click at [149, 139] on select "Select Fees Chapter 11/12 Fees Chapter 13 Fees Chapter 7" at bounding box center [206, 144] width 114 height 11
click at [446, 157] on input "text" at bounding box center [452, 152] width 107 height 11
type input "1,662.00"
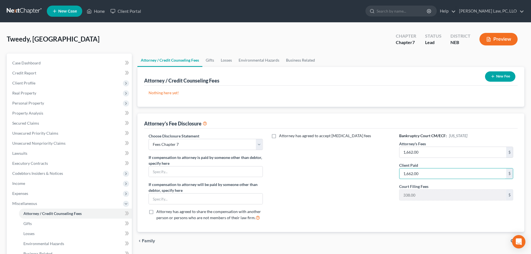
type input "1,662.00"
click at [503, 73] on button "New Fee" at bounding box center [500, 76] width 30 height 10
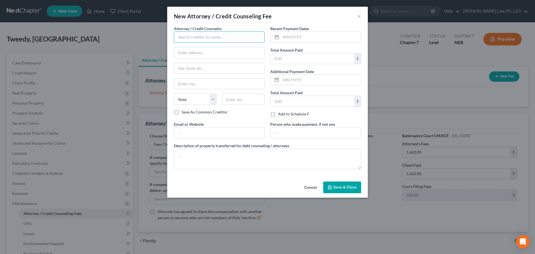
click at [197, 37] on input "text" at bounding box center [219, 36] width 91 height 11
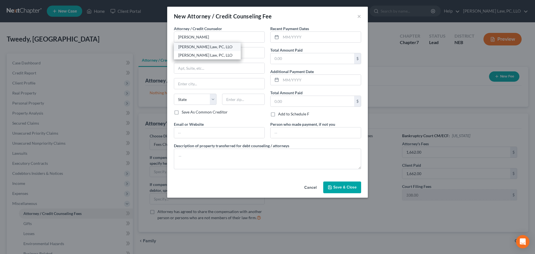
click at [194, 48] on div "[PERSON_NAME] Law, PC, LLO" at bounding box center [207, 47] width 58 height 6
type input "[PERSON_NAME] Law, PC, LLO"
type input "[STREET_ADDRESS]"
type input "Ste 215B"
type input "Lincoln"
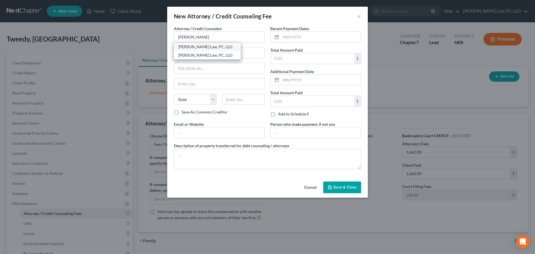
select select "30"
type input "68508"
click at [304, 38] on input "text" at bounding box center [321, 37] width 80 height 11
type input "10/2025"
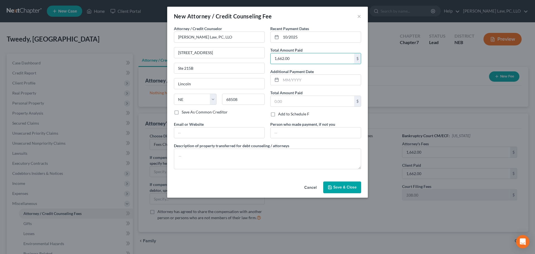
type input "1,662.00"
click at [328, 188] on button "Save & Close" at bounding box center [342, 187] width 38 height 12
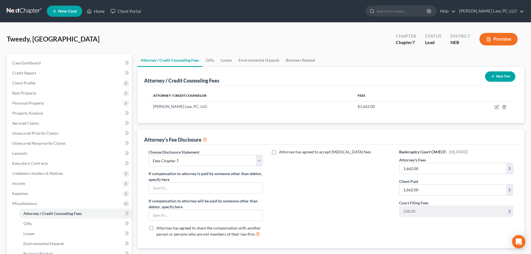
click at [497, 76] on button "New Fee" at bounding box center [500, 76] width 30 height 10
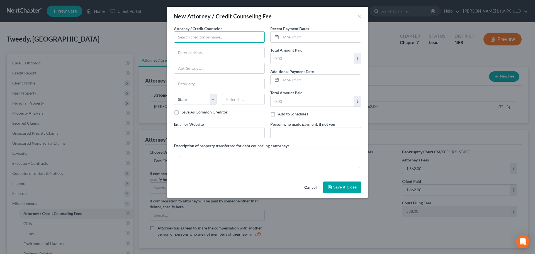
click at [189, 35] on input "text" at bounding box center [219, 36] width 91 height 11
click at [192, 47] on div "[PERSON_NAME] Credit Counseling" at bounding box center [209, 47] width 63 height 6
type input "[PERSON_NAME] Credit Counseling"
click at [190, 134] on input "text" at bounding box center [219, 132] width 90 height 11
type input "[DOMAIN_NAME]"
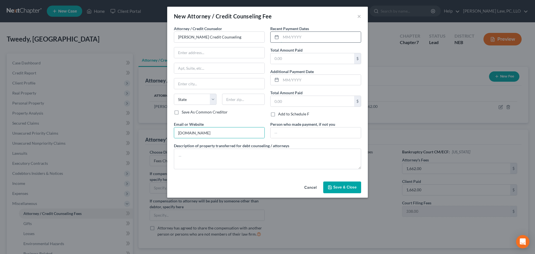
drag, startPoint x: 301, startPoint y: 36, endPoint x: 296, endPoint y: 37, distance: 5.0
click at [301, 36] on input "text" at bounding box center [321, 37] width 80 height 11
type input "06/2025"
type input "25.00"
click at [336, 186] on span "Save & Close" at bounding box center [344, 187] width 23 height 5
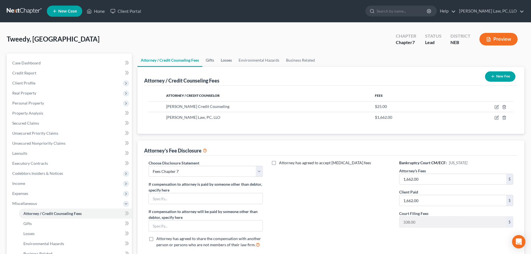
drag, startPoint x: 210, startPoint y: 59, endPoint x: 228, endPoint y: 60, distance: 18.5
click at [210, 59] on link "Gifts" at bounding box center [209, 60] width 15 height 13
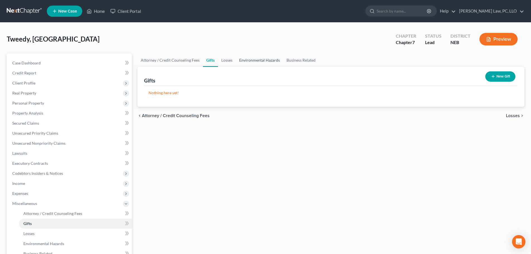
click at [264, 60] on link "Environmental Hazards" at bounding box center [259, 60] width 47 height 13
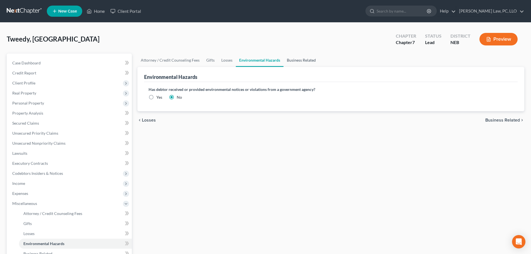
click at [294, 60] on link "Business Related" at bounding box center [301, 60] width 36 height 13
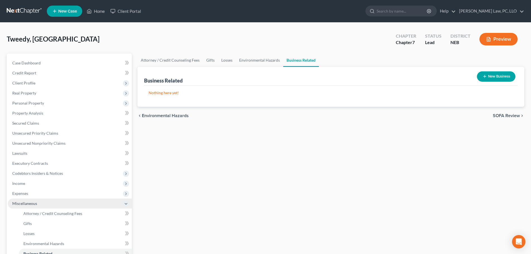
click at [25, 207] on span "Miscellaneous" at bounding box center [70, 203] width 124 height 10
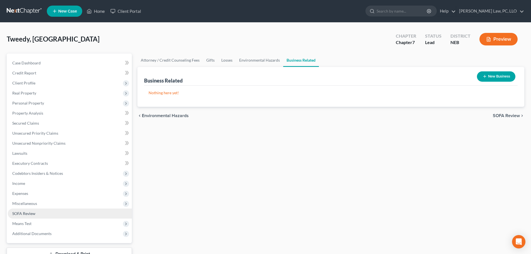
click at [36, 218] on link "SOFA Review" at bounding box center [70, 213] width 124 height 10
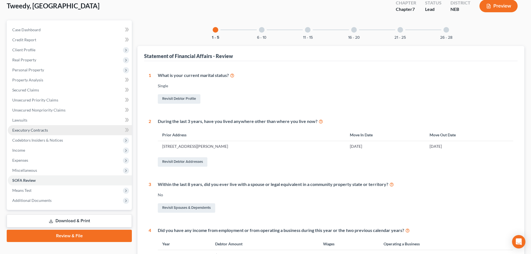
scroll to position [28, 0]
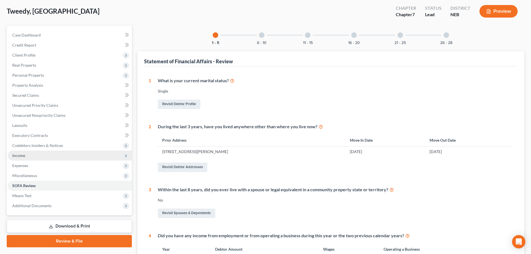
click at [30, 156] on span "Income" at bounding box center [70, 156] width 124 height 10
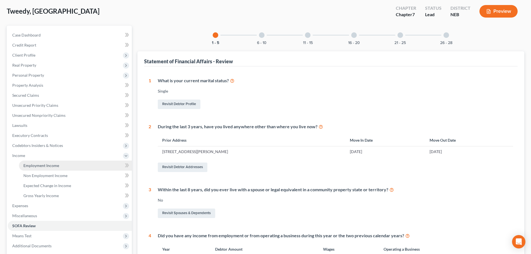
click at [36, 165] on span "Employment Income" at bounding box center [41, 165] width 36 height 5
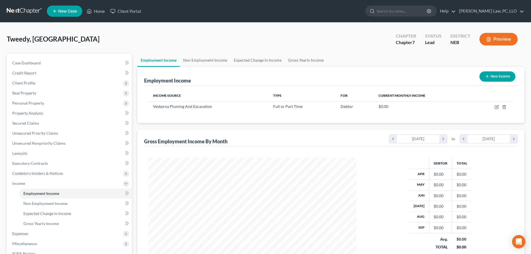
scroll to position [104, 219]
click at [311, 63] on link "Gross Yearly Income" at bounding box center [306, 60] width 42 height 13
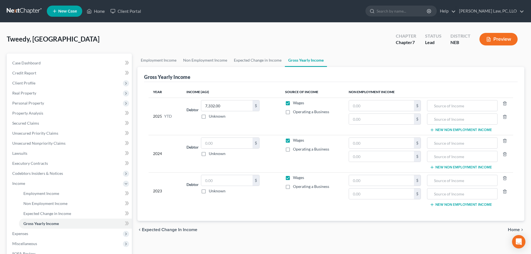
scroll to position [28, 0]
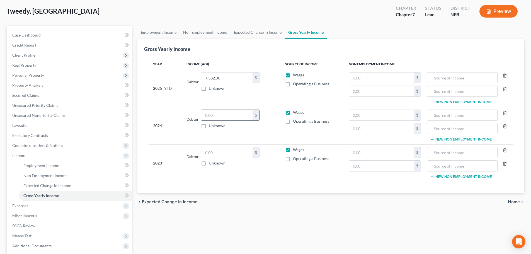
click at [225, 118] on input "text" at bounding box center [226, 115] width 51 height 11
type input "43,529.00"
click at [224, 156] on input "text" at bounding box center [226, 152] width 51 height 11
type input "43,000.00"
click at [244, 92] on td "Debtor 7,332.00 $ Unknown Balance Undetermined 7,332.00 $ Unknown" at bounding box center [231, 88] width 98 height 37
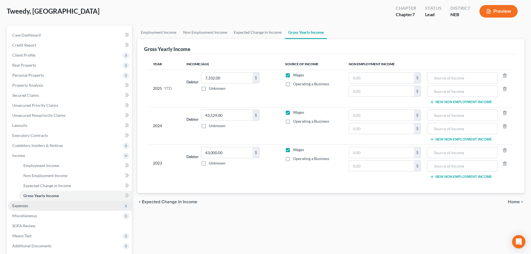
click at [27, 208] on span "Expenses" at bounding box center [70, 206] width 124 height 10
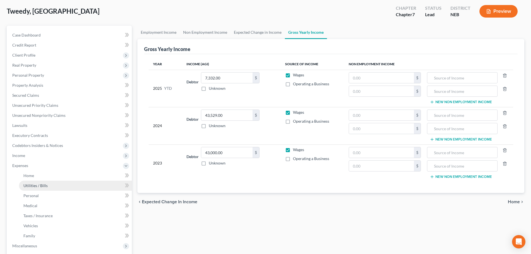
click at [37, 186] on span "Utilities / Bills" at bounding box center [35, 185] width 24 height 5
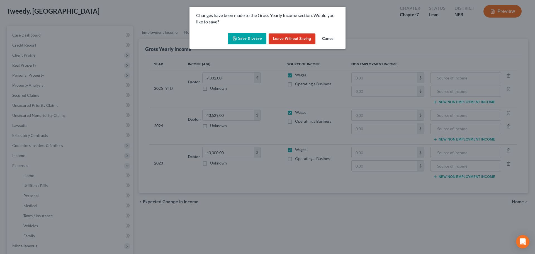
click at [232, 40] on button "Save & Leave" at bounding box center [247, 39] width 38 height 12
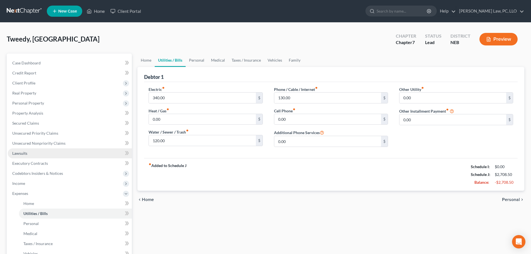
click at [18, 154] on span "Lawsuits" at bounding box center [19, 153] width 15 height 5
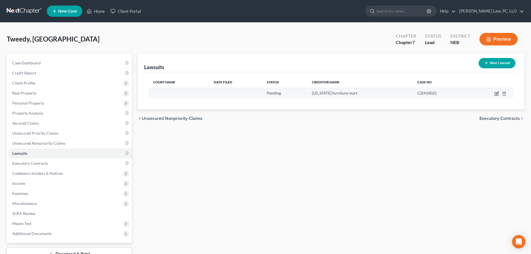
click at [496, 93] on icon "button" at bounding box center [496, 93] width 4 height 4
select select "30"
select select "0"
select select "1"
select select "30"
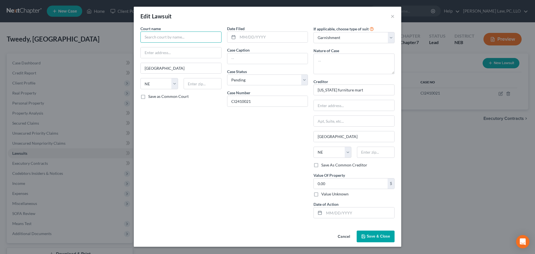
click at [186, 34] on input "text" at bounding box center [180, 36] width 81 height 11
type input "County Court of [GEOGRAPHIC_DATA]"
type input "[DATE]"
type input "[US_STATE] Furniture Mart, Inc."
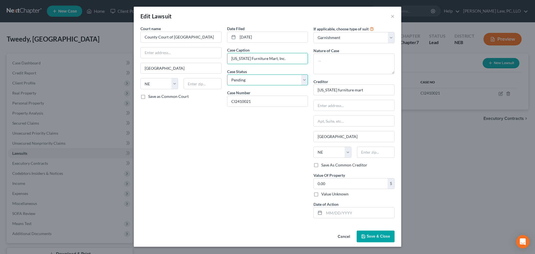
drag, startPoint x: 285, startPoint y: 78, endPoint x: 277, endPoint y: 85, distance: 10.9
click at [285, 78] on select "Select Pending On Appeal Concluded" at bounding box center [267, 79] width 81 height 11
select select "2"
click at [227, 74] on select "Select Pending On Appeal Concluded" at bounding box center [267, 79] width 81 height 11
drag, startPoint x: 238, startPoint y: 103, endPoint x: 228, endPoint y: 103, distance: 10.0
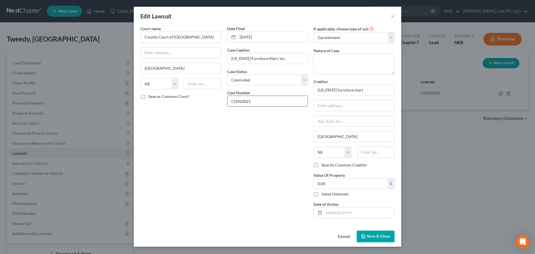
click at [228, 103] on input "CI2410021" at bounding box center [267, 101] width 81 height 11
type input "CI 24-10021"
click at [345, 39] on select "Select Repossession Garnishment Foreclosure Attached, Seized, Or Levied Other" at bounding box center [354, 37] width 81 height 11
select select "4"
click at [314, 32] on select "Select Repossession Garnishment Foreclosure Attached, Seized, Or Levied Other" at bounding box center [354, 37] width 81 height 11
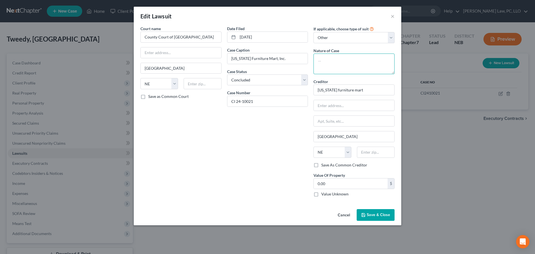
click at [328, 67] on textarea at bounding box center [354, 64] width 81 height 21
type textarea "Contract"
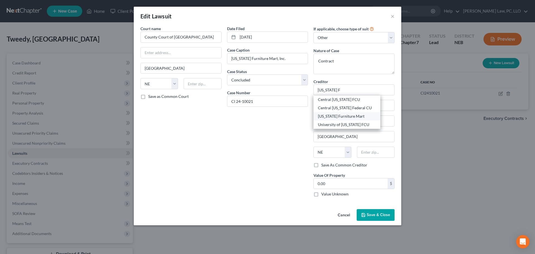
click at [358, 117] on div "[US_STATE] Furniture Mart" at bounding box center [347, 116] width 58 height 6
type input "[US_STATE] Furniture Mart"
type input "PO Box 3000"
type input "[GEOGRAPHIC_DATA]"
type input "68103"
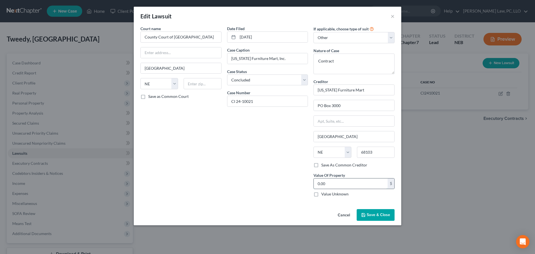
click at [332, 184] on input "0.00" at bounding box center [351, 183] width 74 height 11
type input "4,476.26"
click at [380, 217] on span "Save & Close" at bounding box center [378, 214] width 23 height 5
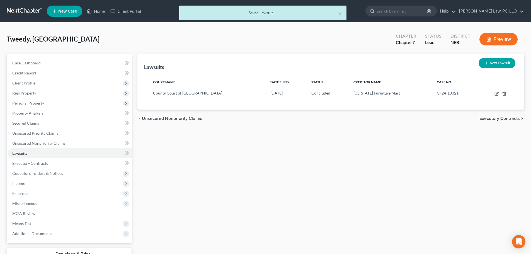
click at [506, 64] on button "New Lawsuit" at bounding box center [497, 63] width 37 height 10
select select "0"
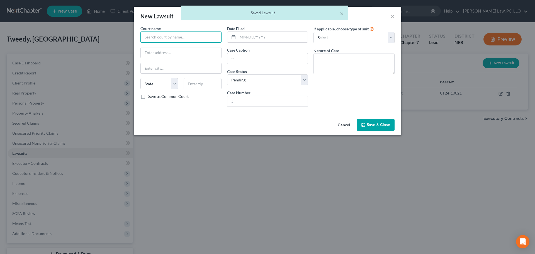
click at [156, 40] on input "text" at bounding box center [180, 36] width 81 height 11
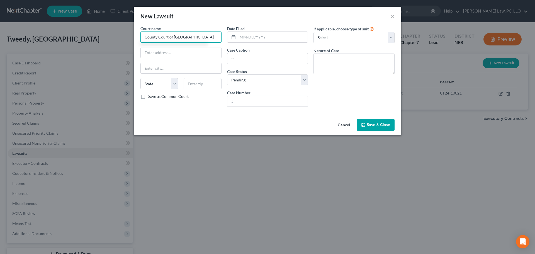
type input "County Court of [GEOGRAPHIC_DATA]"
select select "30"
type input "[DATE]"
click at [368, 125] on span "Save & Close" at bounding box center [378, 124] width 23 height 5
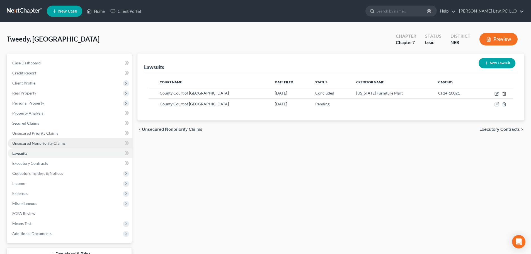
click at [32, 141] on span "Unsecured Nonpriority Claims" at bounding box center [38, 143] width 53 height 5
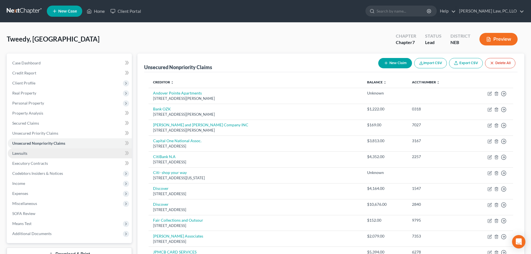
click at [27, 154] on span "Lawsuits" at bounding box center [19, 153] width 15 height 5
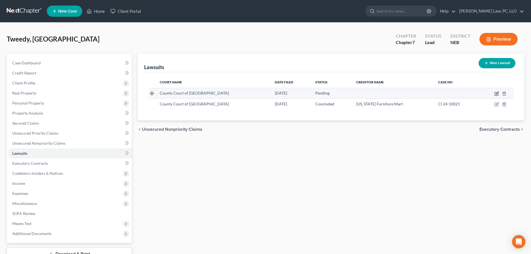
click at [497, 93] on icon "button" at bounding box center [496, 93] width 4 height 4
select select "30"
select select "0"
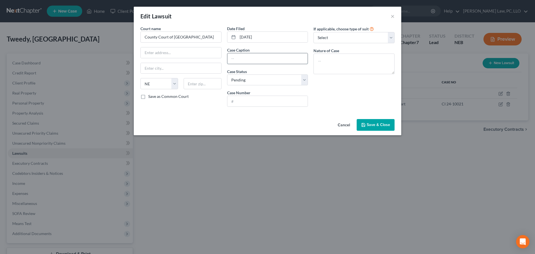
click at [249, 60] on input "text" at bounding box center [267, 58] width 81 height 11
type input "Accredited Collection Service, Inc."
select select "2"
type input "CI 24-0854"
type textarea "Contract"
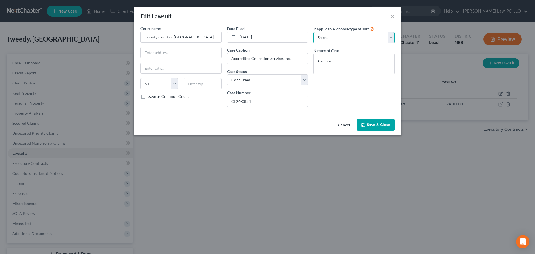
click at [332, 40] on select "Select Repossession Garnishment Foreclosure Attached, Seized, Or Levied Other" at bounding box center [354, 37] width 81 height 11
select select "4"
click at [314, 32] on select "Select Repossession Garnishment Foreclosure Attached, Seized, Or Levied Other" at bounding box center [354, 37] width 81 height 11
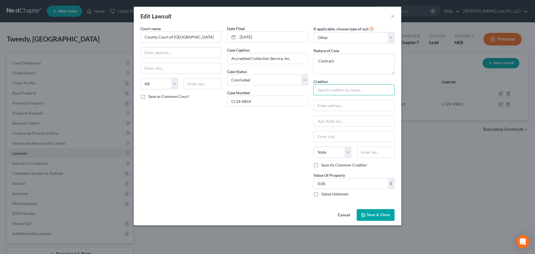
click at [329, 89] on input "text" at bounding box center [354, 89] width 81 height 11
click at [342, 101] on div "Accredited Collection Service, Inc." at bounding box center [347, 100] width 59 height 6
type input "Accredited Collection Service, Inc."
type input "PO Box 27238"
type input "[GEOGRAPHIC_DATA]"
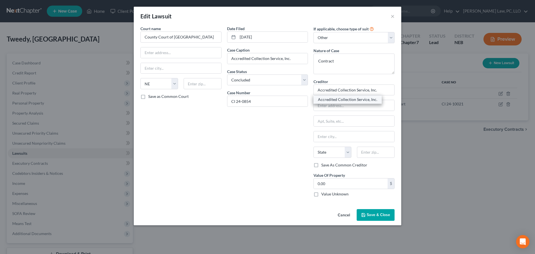
select select "30"
type input "68127"
click at [336, 185] on input "0.00" at bounding box center [351, 183] width 74 height 11
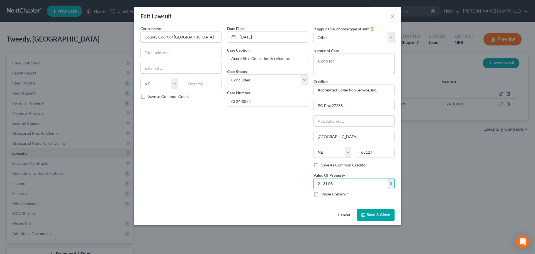
type input "2,131.08"
click at [381, 214] on span "Save & Close" at bounding box center [378, 214] width 23 height 5
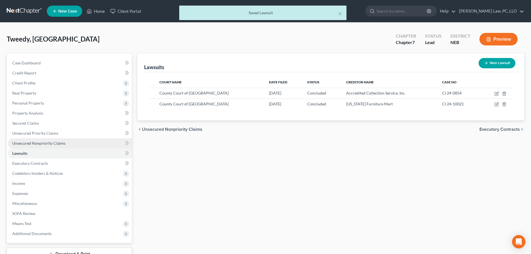
click at [76, 145] on link "Unsecured Nonpriority Claims" at bounding box center [70, 143] width 124 height 10
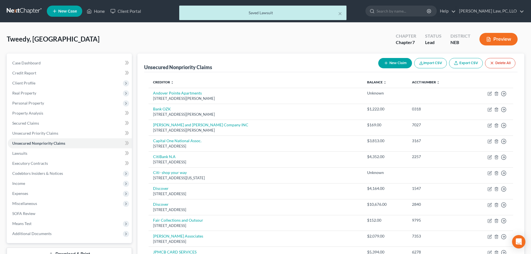
click at [384, 65] on icon "button" at bounding box center [386, 63] width 4 height 4
select select "0"
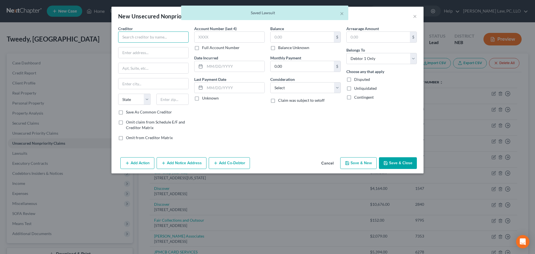
click at [136, 39] on input "text" at bounding box center [153, 36] width 71 height 11
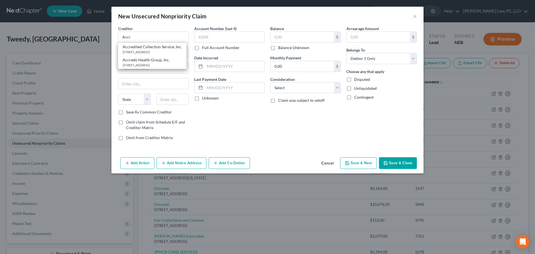
click at [138, 48] on div "Accredited Collection Service, Inc." at bounding box center [152, 47] width 59 height 6
type input "Accredited Collection Service, Inc."
type input "PO Box 27238"
type input "[GEOGRAPHIC_DATA]"
select select "30"
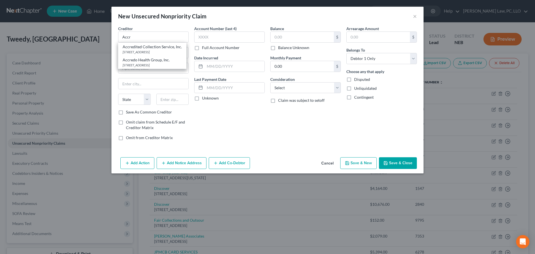
type input "68127"
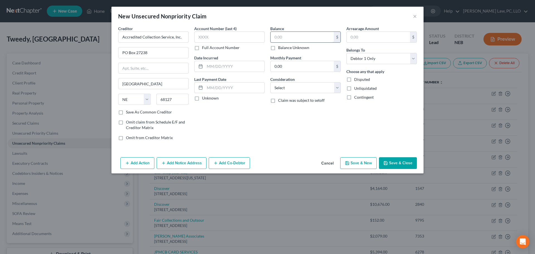
click at [290, 37] on input "text" at bounding box center [302, 37] width 63 height 11
click at [392, 163] on button "Save & Close" at bounding box center [398, 163] width 38 height 12
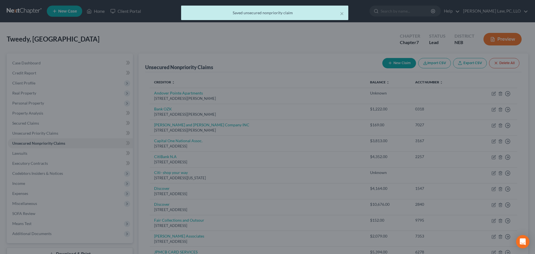
type input "2,132.00"
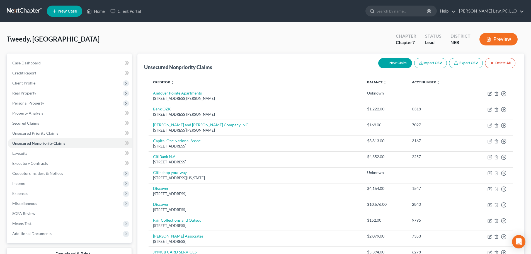
click at [394, 63] on button "New Claim" at bounding box center [395, 63] width 34 height 10
select select "0"
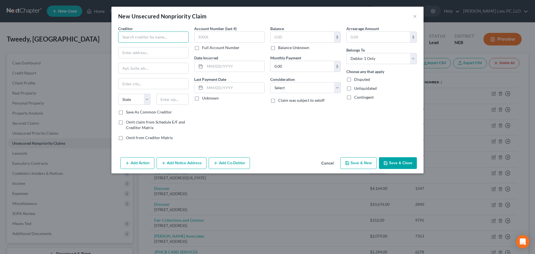
click at [165, 38] on input "text" at bounding box center [153, 36] width 71 height 11
click at [322, 162] on button "Cancel" at bounding box center [327, 163] width 21 height 11
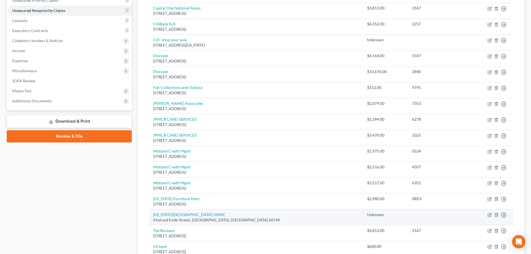
scroll to position [139, 0]
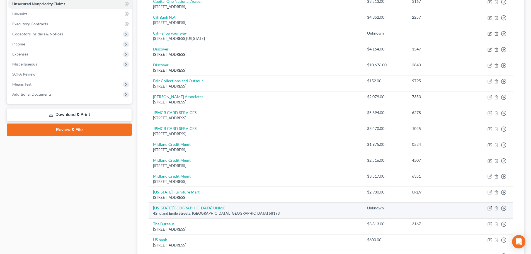
click at [489, 207] on icon "button" at bounding box center [490, 208] width 4 height 4
select select "30"
select select "9"
select select "0"
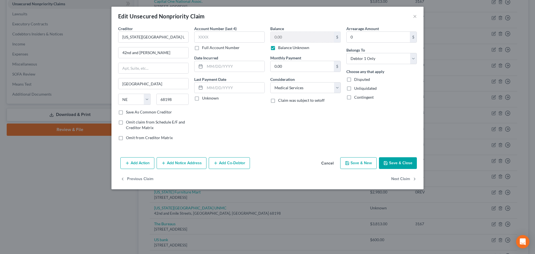
click at [297, 49] on label "Balance Unknown" at bounding box center [293, 48] width 31 height 6
click at [284, 48] on input "Balance Unknown" at bounding box center [282, 47] width 4 height 4
checkbox input "false"
click at [297, 39] on input "0.00" at bounding box center [302, 37] width 63 height 11
click at [401, 164] on button "Save & Close" at bounding box center [398, 163] width 38 height 12
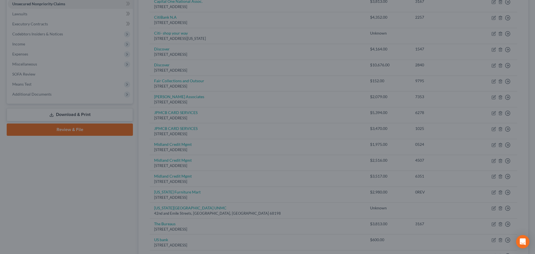
type input "4,477.00"
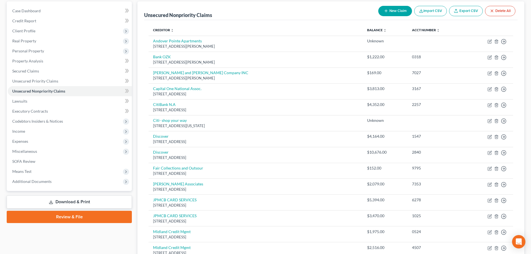
scroll to position [28, 0]
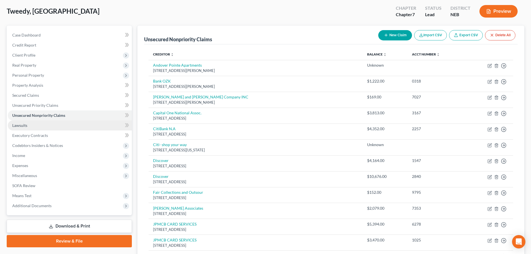
click at [38, 127] on link "Lawsuits" at bounding box center [70, 125] width 124 height 10
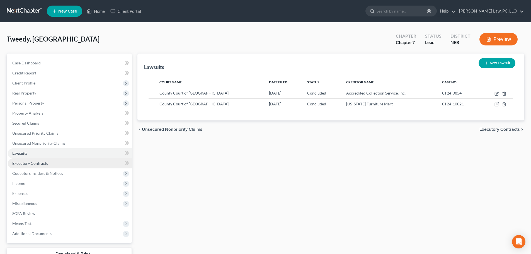
click at [52, 161] on link "Executory Contracts" at bounding box center [70, 163] width 124 height 10
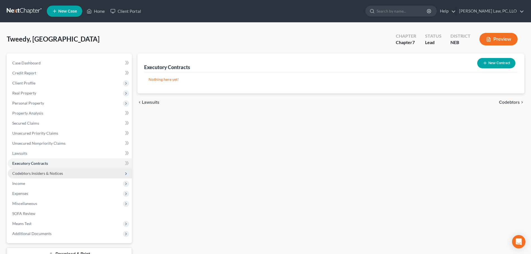
click at [53, 174] on span "Codebtors Insiders & Notices" at bounding box center [37, 173] width 51 height 5
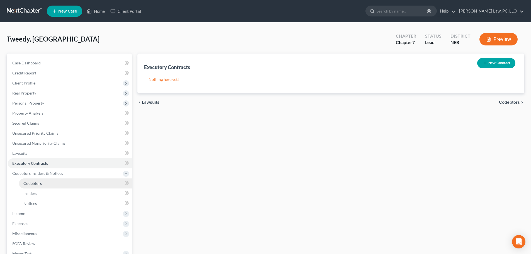
click at [47, 187] on link "Codebtors" at bounding box center [75, 183] width 113 height 10
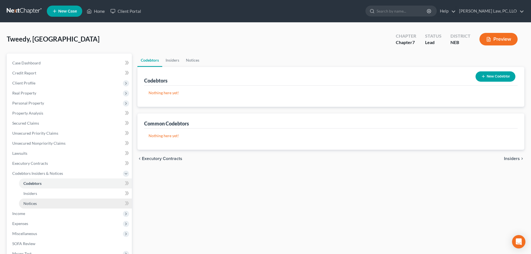
click at [42, 205] on link "Notices" at bounding box center [75, 203] width 113 height 10
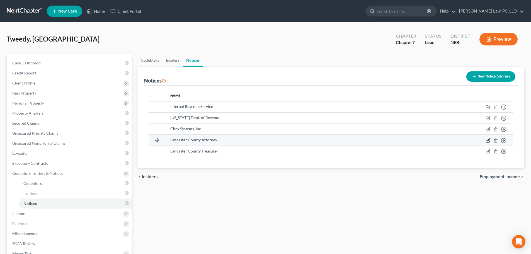
click at [488, 141] on icon "button" at bounding box center [488, 140] width 3 height 3
select select "30"
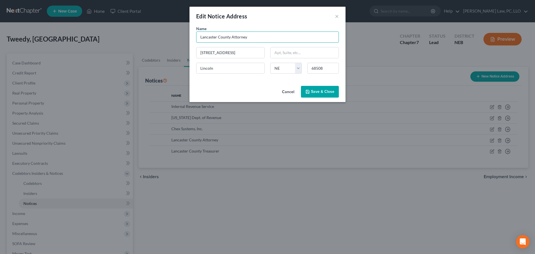
click at [203, 35] on input "Lancaster County Attorney" at bounding box center [267, 36] width 143 height 11
type input "Cass County Attorney"
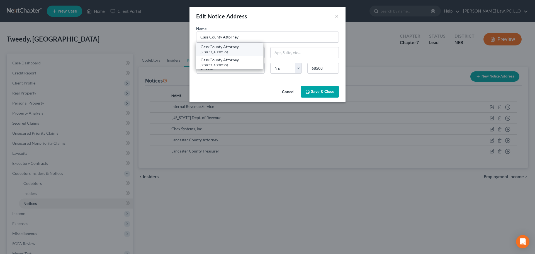
click at [232, 50] on div "[STREET_ADDRESS]" at bounding box center [230, 52] width 58 height 5
type input "[STREET_ADDRESS]"
type input "Plattsmouth"
type input "68048"
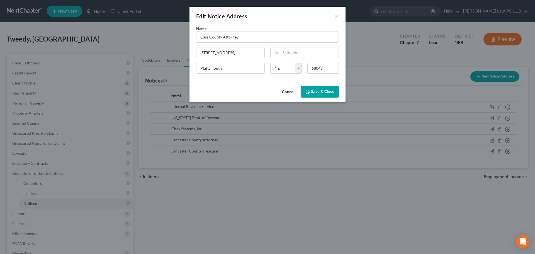
click at [317, 92] on span "Save & Close" at bounding box center [322, 91] width 23 height 5
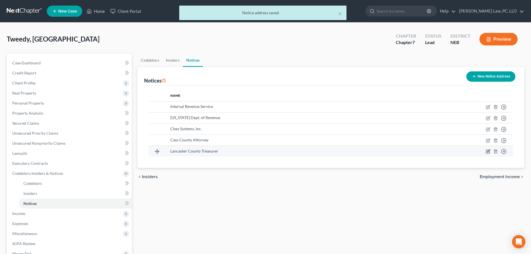
click at [490, 152] on icon "button" at bounding box center [488, 151] width 4 height 4
select select "30"
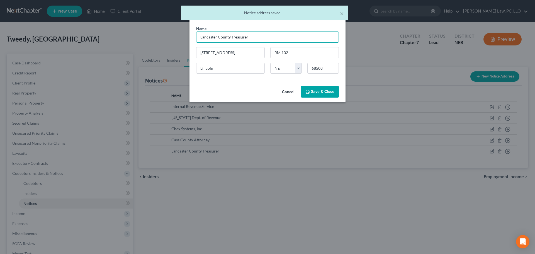
click at [203, 38] on input "Lancaster County Treasurer" at bounding box center [267, 36] width 143 height 11
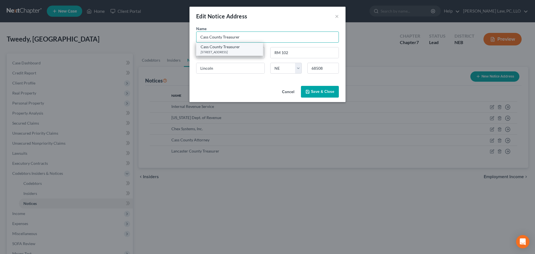
type input "Cass County Treasurer"
click at [220, 50] on div "[STREET_ADDRESS]" at bounding box center [230, 52] width 58 height 5
type input "[STREET_ADDRESS]"
type input "Plattsmouth"
type input "68048"
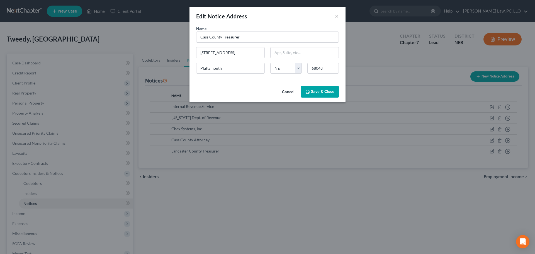
click at [320, 88] on button "Save & Close" at bounding box center [320, 92] width 38 height 12
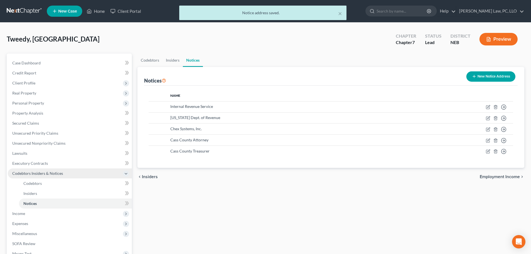
click at [47, 174] on span "Codebtors Insiders & Notices" at bounding box center [37, 173] width 51 height 5
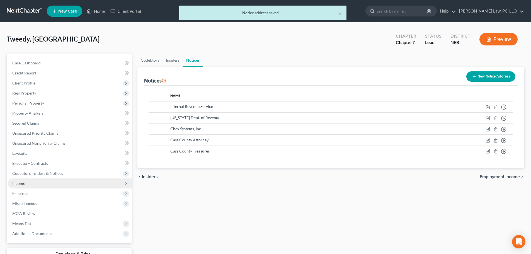
click at [43, 185] on span "Income" at bounding box center [70, 183] width 124 height 10
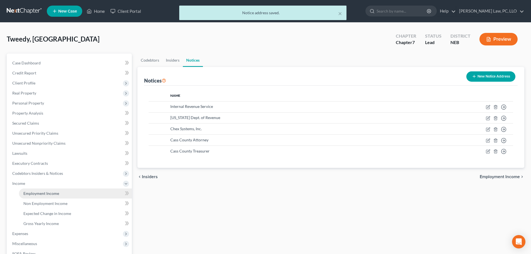
click at [43, 193] on span "Employment Income" at bounding box center [41, 193] width 36 height 5
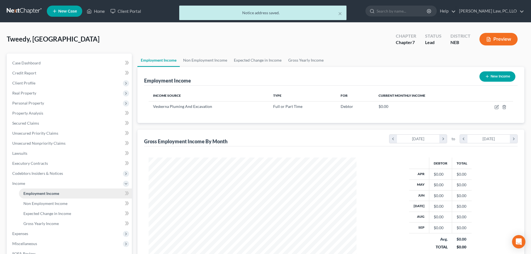
scroll to position [104, 219]
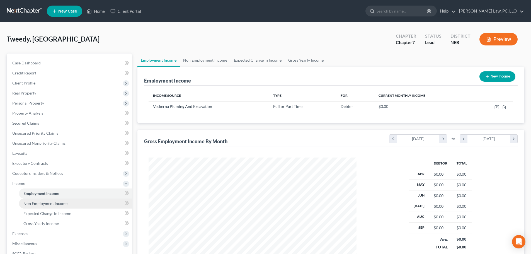
click at [45, 208] on link "Non Employment Income" at bounding box center [75, 203] width 113 height 10
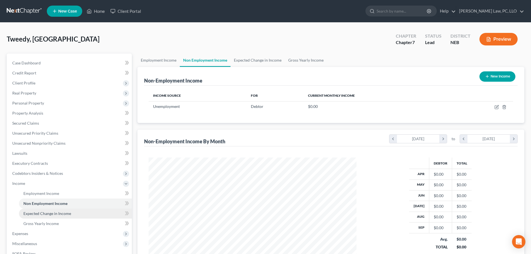
scroll to position [104, 219]
click at [44, 212] on span "Expected Change in Income" at bounding box center [47, 213] width 48 height 5
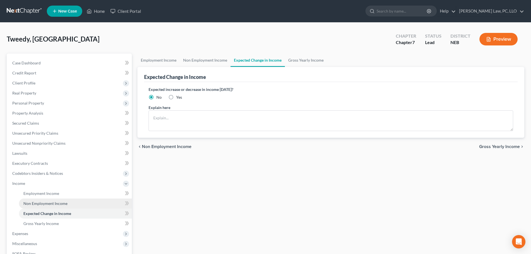
click at [43, 203] on span "Non Employment Income" at bounding box center [45, 203] width 44 height 5
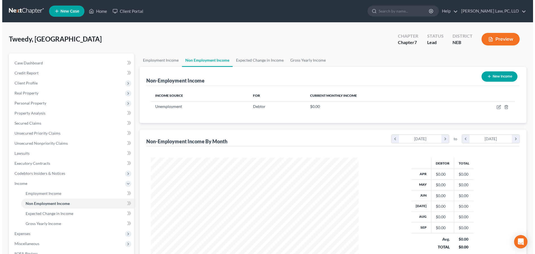
scroll to position [104, 219]
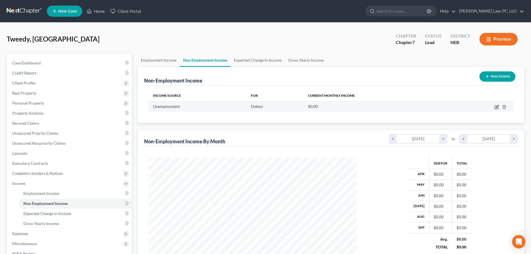
click at [496, 107] on icon "button" at bounding box center [496, 107] width 4 height 4
select select "0"
select select "3"
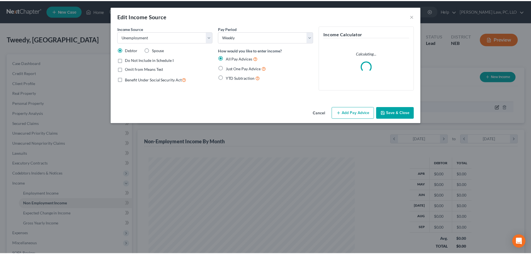
scroll to position [105, 221]
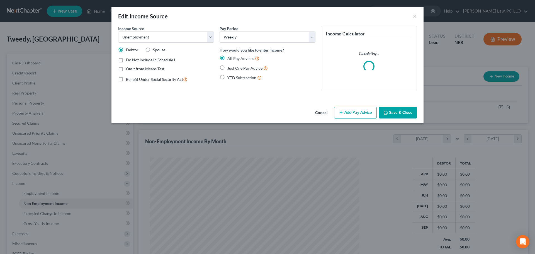
click at [392, 116] on button "Save & Close" at bounding box center [398, 113] width 38 height 12
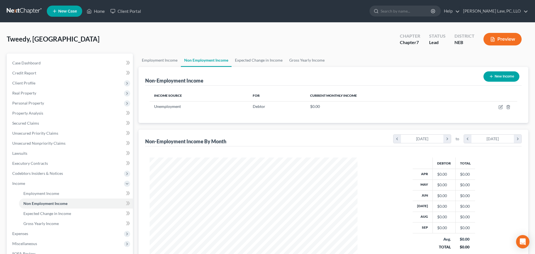
scroll to position [278628, 278513]
click at [299, 61] on link "Gross Yearly Income" at bounding box center [306, 60] width 42 height 13
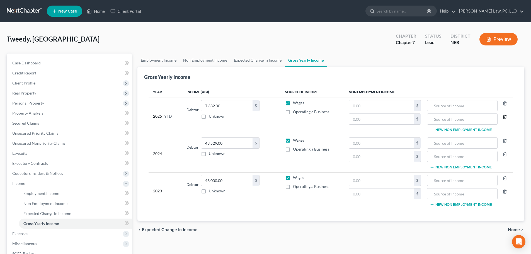
click at [503, 117] on icon "button" at bounding box center [504, 117] width 3 height 4
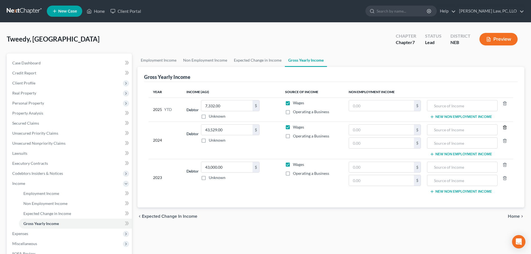
click at [505, 127] on icon "button" at bounding box center [505, 127] width 4 height 4
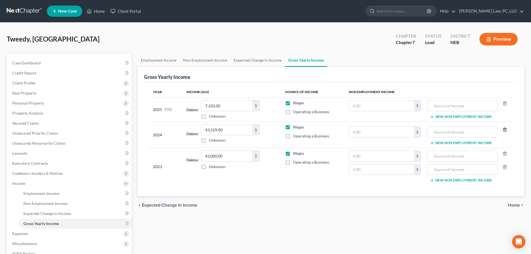
click at [505, 128] on icon "button" at bounding box center [505, 129] width 4 height 4
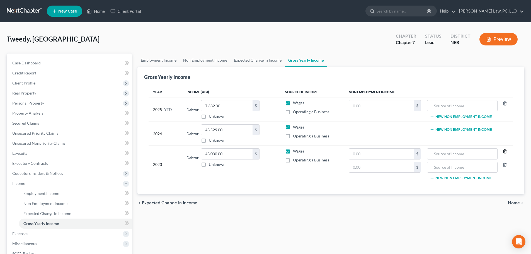
click at [505, 151] on icon "button" at bounding box center [505, 151] width 4 height 4
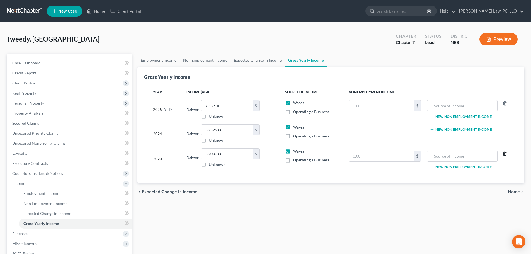
click at [504, 155] on icon "button" at bounding box center [505, 153] width 4 height 4
click at [258, 62] on link "Expected Change in Income" at bounding box center [258, 60] width 54 height 13
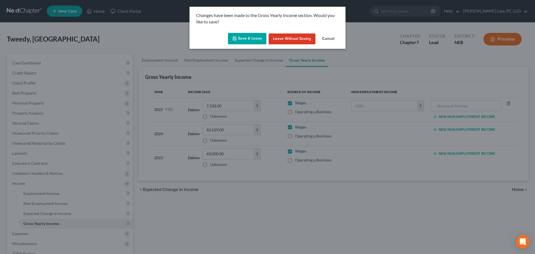
click at [242, 41] on button "Save & Leave" at bounding box center [247, 39] width 38 height 12
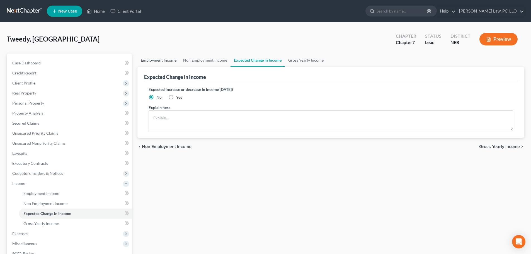
click at [168, 60] on link "Employment Income" at bounding box center [158, 60] width 42 height 13
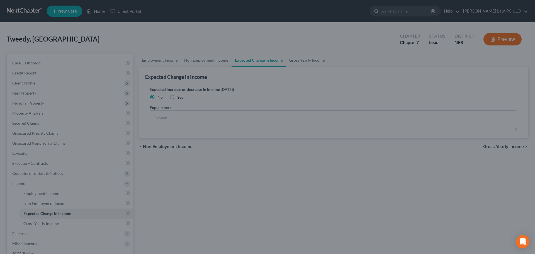
click at [26, 143] on div at bounding box center [267, 127] width 535 height 254
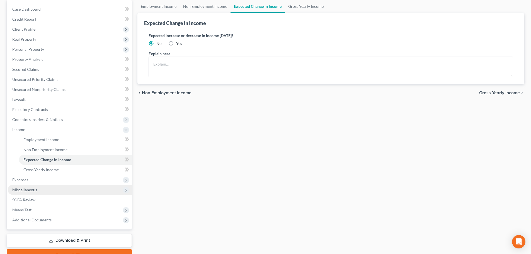
scroll to position [56, 0]
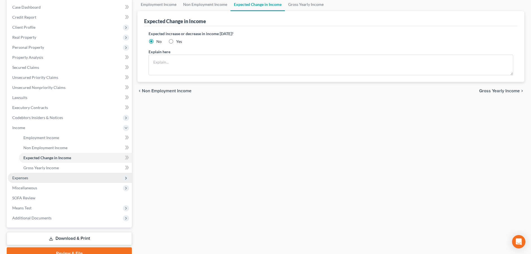
click at [51, 179] on span "Expenses" at bounding box center [70, 178] width 124 height 10
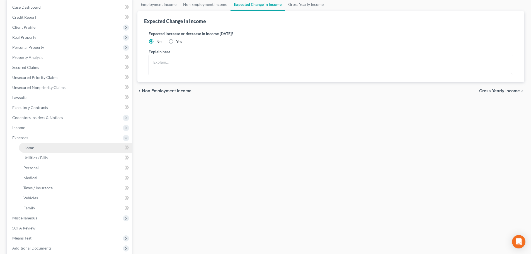
click at [49, 149] on link "Home" at bounding box center [75, 148] width 113 height 10
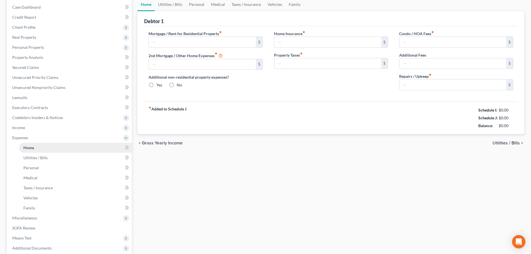
scroll to position [12, 0]
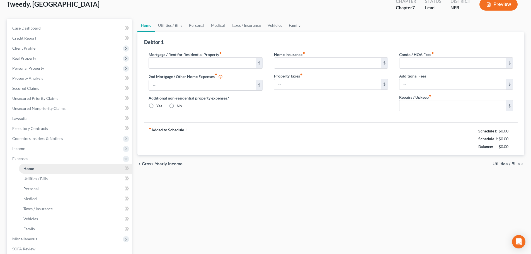
type input "1,425.00"
type input "0.00"
radio input "true"
type input "0.00"
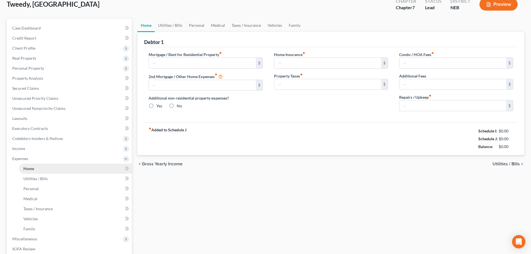
type input "0.00"
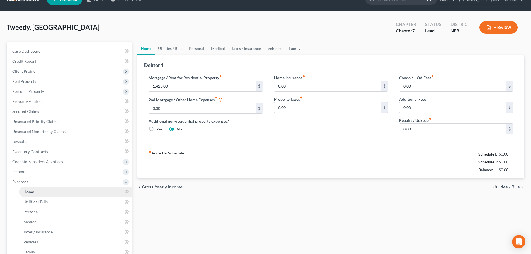
scroll to position [0, 0]
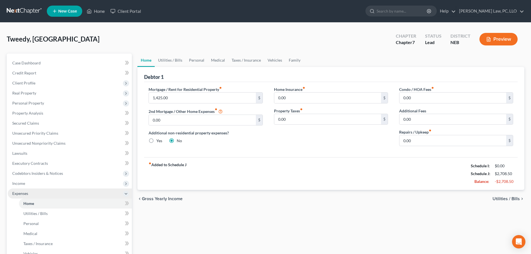
click at [23, 194] on span "Expenses" at bounding box center [20, 193] width 16 height 5
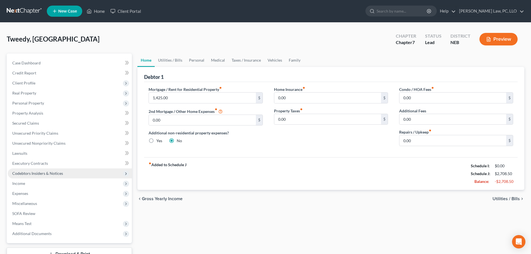
click at [31, 174] on span "Codebtors Insiders & Notices" at bounding box center [37, 173] width 51 height 5
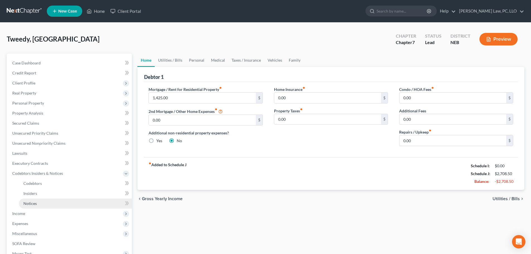
click at [37, 204] on span "Notices" at bounding box center [29, 203] width 13 height 5
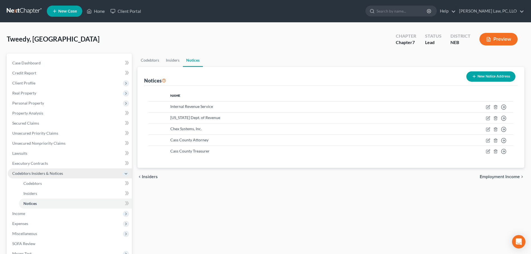
click at [37, 172] on span "Codebtors Insiders & Notices" at bounding box center [37, 173] width 51 height 5
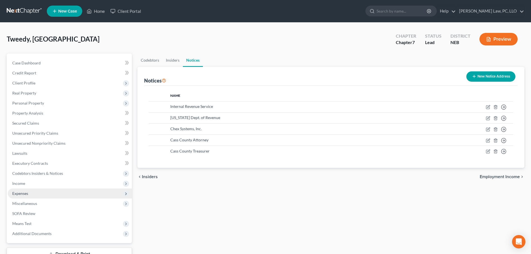
click at [42, 196] on span "Expenses" at bounding box center [70, 193] width 124 height 10
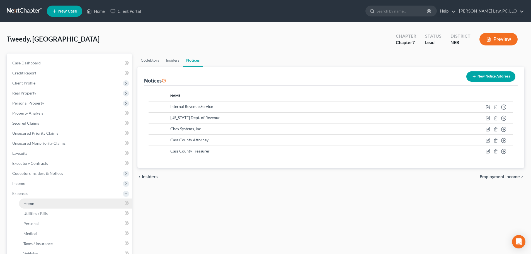
click at [39, 199] on link "Home" at bounding box center [75, 203] width 113 height 10
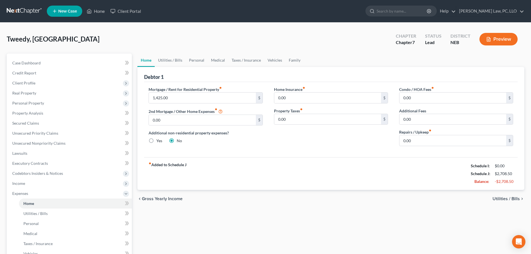
click at [226, 174] on div "fiber_manual_record Added to Schedule J Schedule I: $0.00 Schedule J: $2,708.50…" at bounding box center [331, 173] width 374 height 33
click at [201, 62] on link "Personal" at bounding box center [197, 60] width 22 height 13
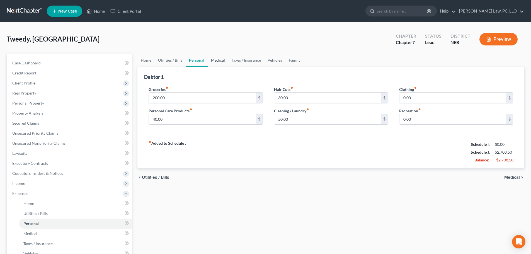
click at [222, 61] on link "Medical" at bounding box center [218, 60] width 21 height 13
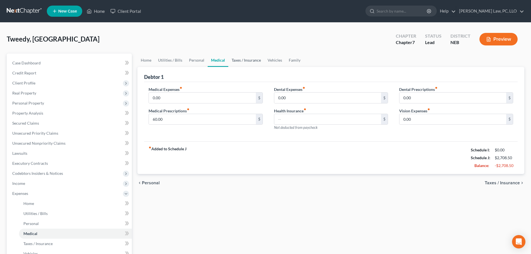
click at [248, 61] on link "Taxes / Insurance" at bounding box center [246, 60] width 36 height 13
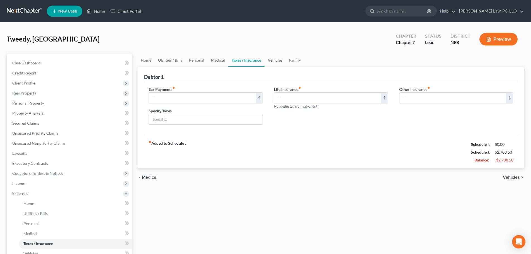
click at [277, 61] on link "Vehicles" at bounding box center [275, 60] width 21 height 13
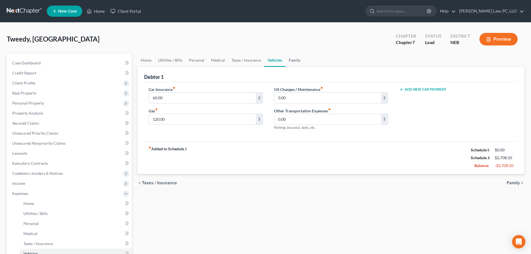
click at [296, 61] on link "Family" at bounding box center [294, 60] width 18 height 13
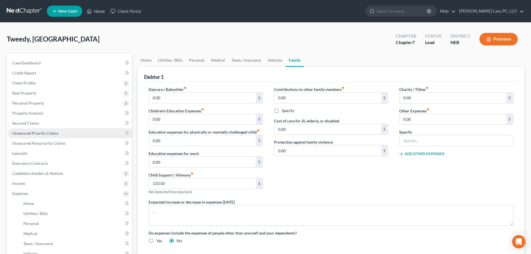
click at [43, 134] on span "Unsecured Priority Claims" at bounding box center [35, 133] width 46 height 5
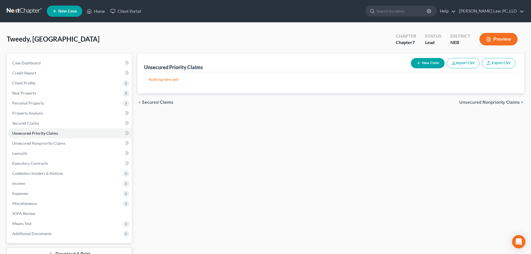
click at [431, 64] on button "New Claim" at bounding box center [428, 63] width 34 height 10
select select "0"
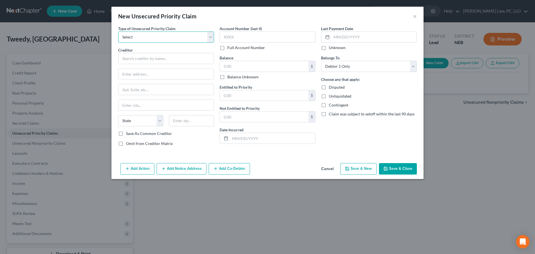
click at [184, 40] on select "Select Taxes & Other Government Units Domestic Support Obligations Extensions o…" at bounding box center [166, 36] width 96 height 11
select select "1"
click at [118, 31] on select "Select Taxes & Other Government Units Domestic Support Obligations Extensions o…" at bounding box center [166, 36] width 96 height 11
click at [177, 59] on input "text" at bounding box center [166, 58] width 96 height 11
type input "Danielle Kamper"
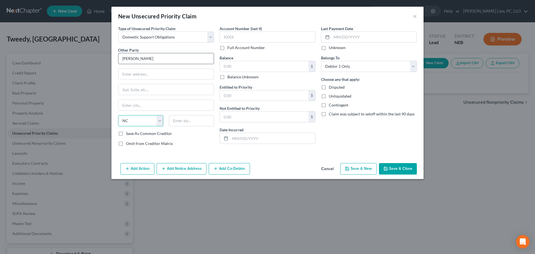
select select "30"
type input "0.00"
click at [402, 167] on button "Save & Close" at bounding box center [398, 169] width 38 height 12
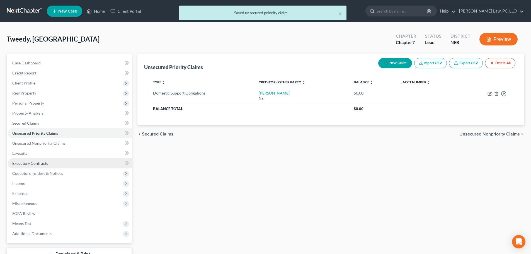
click at [42, 163] on span "Executory Contracts" at bounding box center [30, 163] width 36 height 5
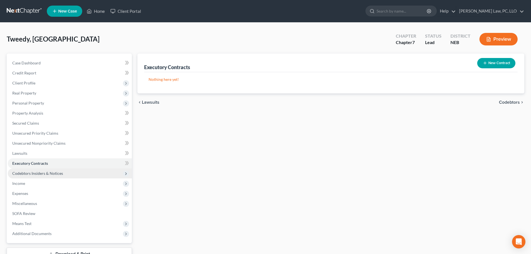
click at [58, 173] on span "Codebtors Insiders & Notices" at bounding box center [37, 173] width 51 height 5
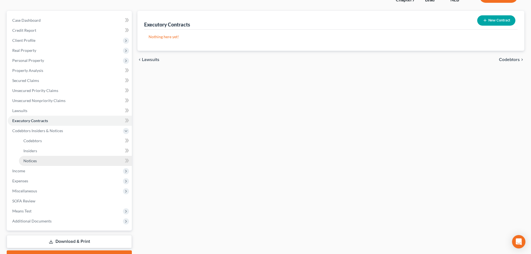
scroll to position [56, 0]
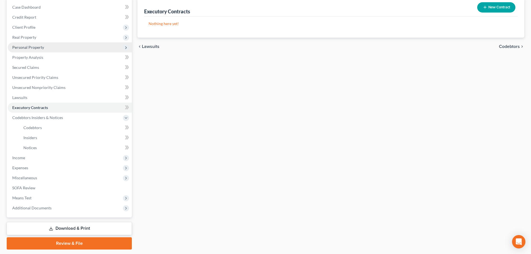
click at [23, 48] on span "Personal Property" at bounding box center [28, 47] width 32 height 5
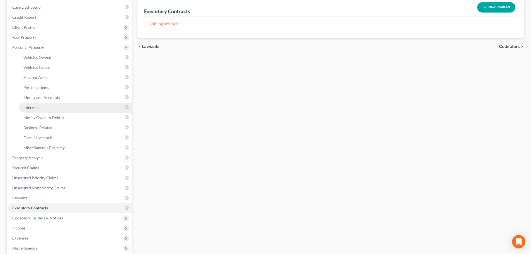
click at [60, 110] on link "Interests" at bounding box center [75, 108] width 113 height 10
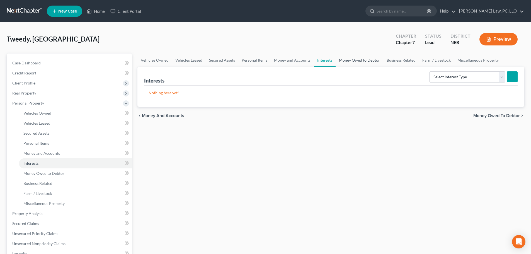
click at [346, 61] on link "Money Owed to Debtor" at bounding box center [360, 60] width 48 height 13
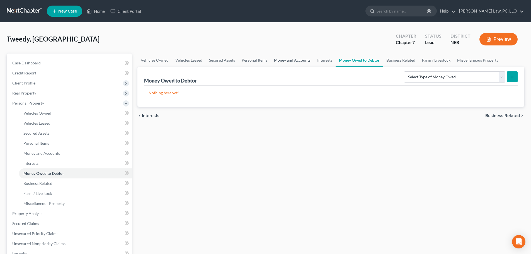
click at [282, 60] on link "Money and Accounts" at bounding box center [292, 60] width 43 height 13
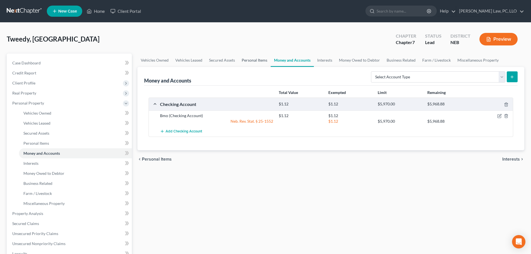
click at [252, 61] on link "Personal Items" at bounding box center [254, 60] width 32 height 13
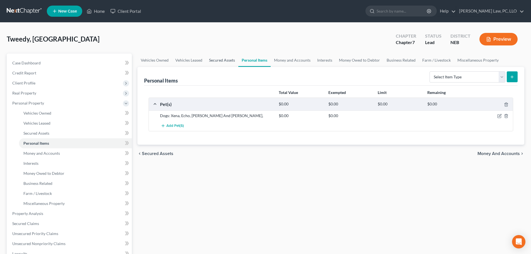
click at [225, 57] on link "Secured Assets" at bounding box center [222, 60] width 33 height 13
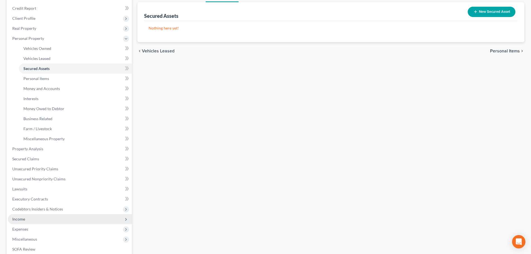
scroll to position [84, 0]
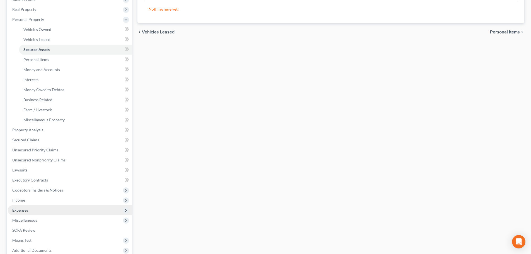
click at [42, 211] on span "Expenses" at bounding box center [70, 210] width 124 height 10
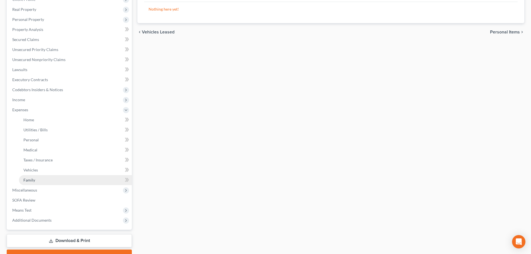
click at [36, 181] on link "Family" at bounding box center [75, 180] width 113 height 10
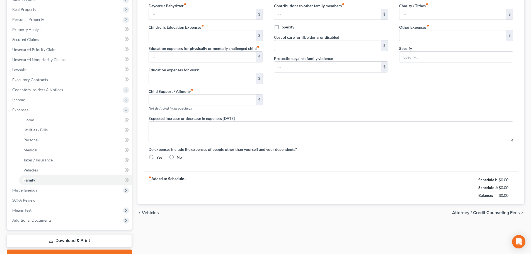
type input "0.00"
type input "133.50"
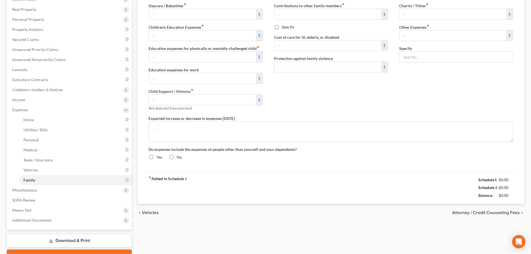
type input "0.00"
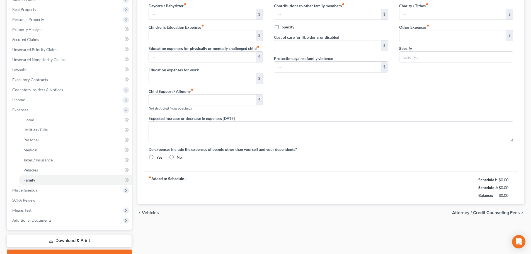
radio input "true"
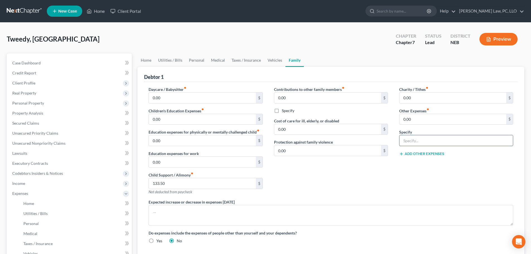
click at [409, 140] on input "text" at bounding box center [455, 140] width 113 height 11
type input "Pet Expenses"
click at [413, 120] on input "0.00" at bounding box center [452, 119] width 107 height 11
type input "140.00"
click at [365, 175] on div "Contributions to other family members fiber_manual_record 0.00 $ Specify Cost o…" at bounding box center [330, 142] width 125 height 113
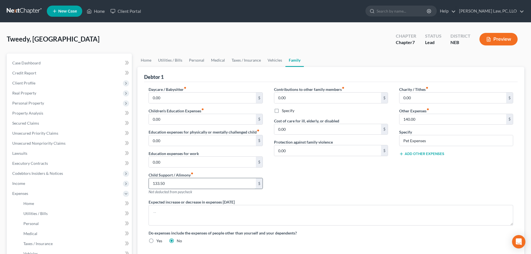
click at [192, 183] on input "133.50" at bounding box center [202, 183] width 107 height 11
click at [191, 183] on input "133.50" at bounding box center [202, 183] width 107 height 11
type input "133.00"
click at [291, 175] on div "Contributions to other family members fiber_manual_record 0.00 $ Specify Cost o…" at bounding box center [330, 142] width 125 height 113
click at [253, 62] on link "Taxes / Insurance" at bounding box center [246, 60] width 36 height 13
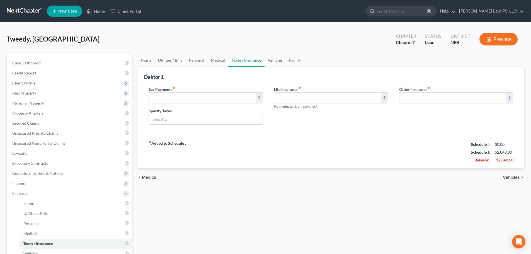
click at [271, 61] on link "Vehicles" at bounding box center [275, 60] width 21 height 13
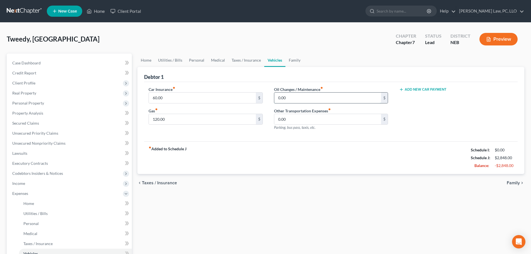
click at [294, 103] on input "0.00" at bounding box center [327, 98] width 107 height 11
type input "40.00"
click at [243, 60] on link "Taxes / Insurance" at bounding box center [246, 60] width 36 height 13
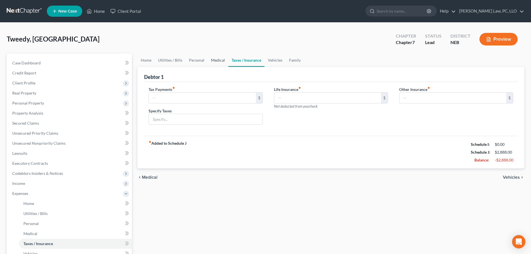
click at [216, 60] on link "Medical" at bounding box center [218, 60] width 21 height 13
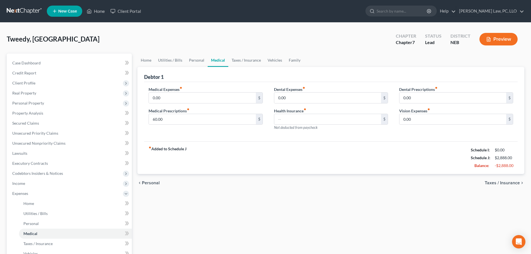
click at [195, 53] on div "Tweedy, Dakota Upgraded Chapter Chapter 7 Status Lead District NEB Preview" at bounding box center [266, 41] width 518 height 24
click at [193, 59] on link "Personal" at bounding box center [197, 60] width 22 height 13
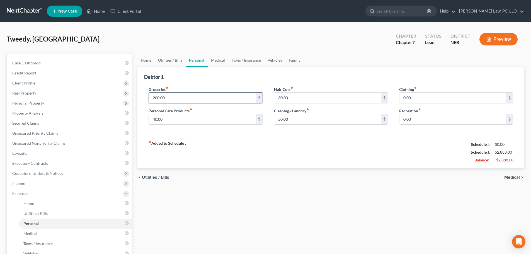
click at [182, 97] on input "200.00" at bounding box center [202, 98] width 107 height 11
type input "400.00"
click at [149, 60] on link "Home" at bounding box center [145, 60] width 17 height 13
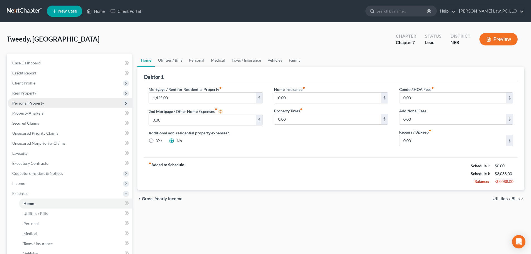
click at [40, 100] on span "Personal Property" at bounding box center [70, 103] width 124 height 10
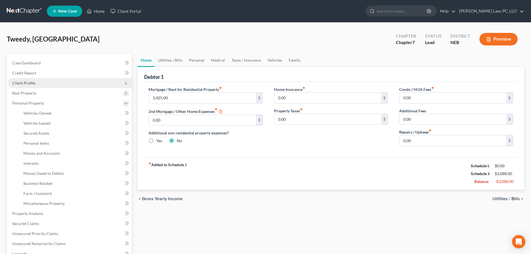
click at [33, 82] on span "Client Profile" at bounding box center [23, 83] width 23 height 5
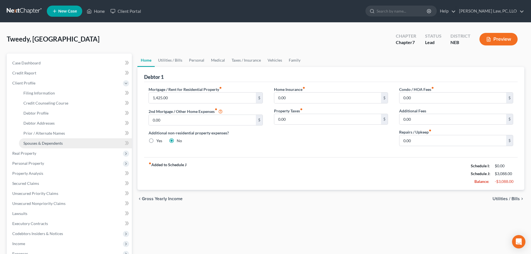
click at [44, 142] on span "Spouses & Dependents" at bounding box center [42, 143] width 39 height 5
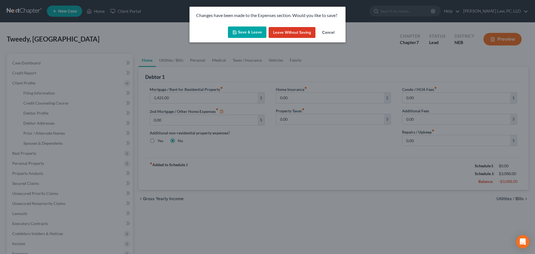
click at [250, 31] on button "Save & Leave" at bounding box center [247, 32] width 38 height 12
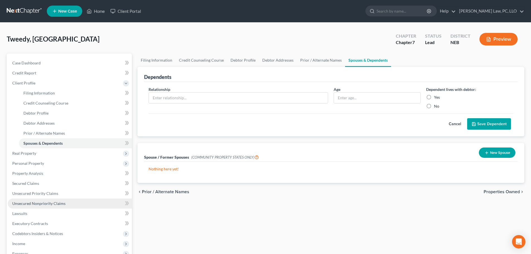
click at [38, 203] on span "Unsecured Nonpriority Claims" at bounding box center [38, 203] width 53 height 5
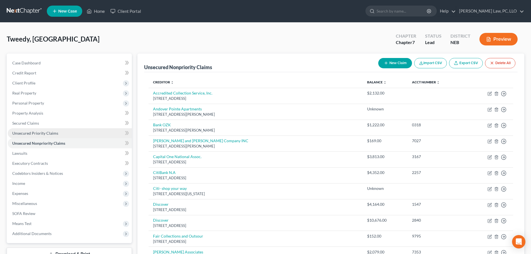
click at [69, 128] on link "Unsecured Priority Claims" at bounding box center [70, 133] width 124 height 10
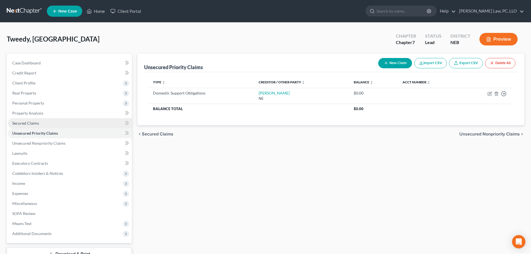
click at [27, 124] on span "Secured Claims" at bounding box center [25, 123] width 27 height 5
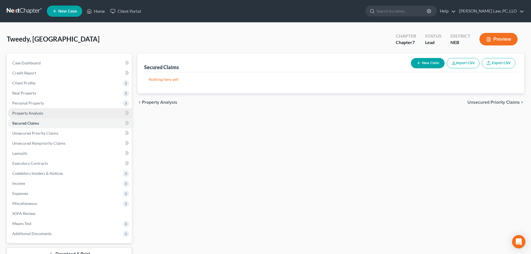
click at [31, 111] on span "Property Analysis" at bounding box center [27, 113] width 31 height 5
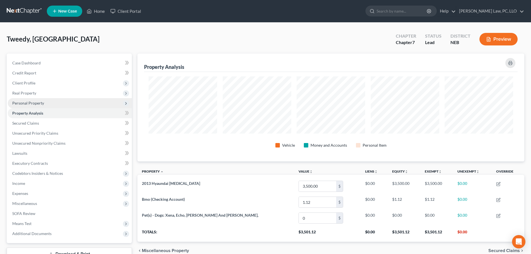
click at [40, 105] on span "Personal Property" at bounding box center [28, 103] width 32 height 5
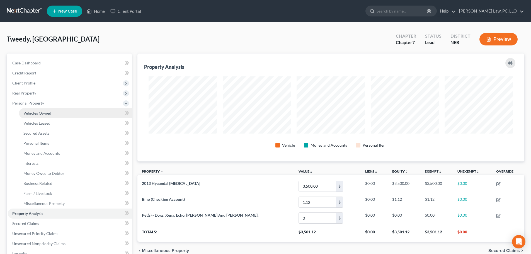
click at [40, 112] on span "Vehicles Owned" at bounding box center [37, 113] width 28 height 5
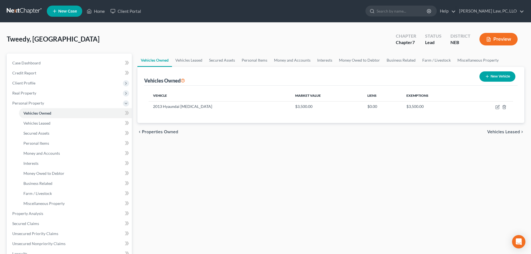
drag, startPoint x: 194, startPoint y: 188, endPoint x: 188, endPoint y: 181, distance: 9.1
click at [194, 187] on div "Vehicles Owned Vehicles Leased Secured Assets Personal Items Money and Accounts…" at bounding box center [331, 215] width 392 height 322
click at [215, 204] on div "Vehicles Owned Vehicles Leased Secured Assets Personal Items Money and Accounts…" at bounding box center [331, 215] width 392 height 322
click at [59, 154] on span "Money and Accounts" at bounding box center [41, 153] width 37 height 5
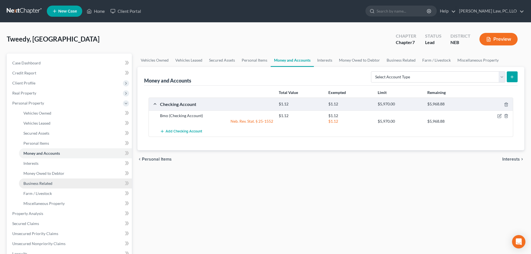
click at [46, 180] on link "Business Related" at bounding box center [75, 183] width 113 height 10
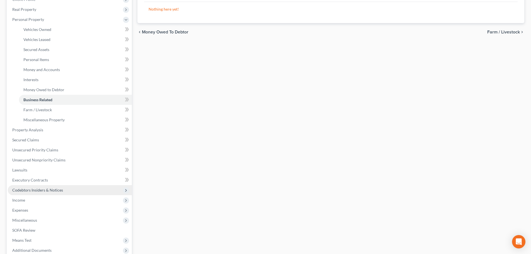
click at [45, 193] on span "Codebtors Insiders & Notices" at bounding box center [70, 190] width 124 height 10
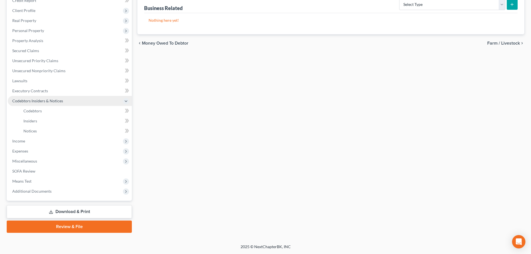
scroll to position [72, 0]
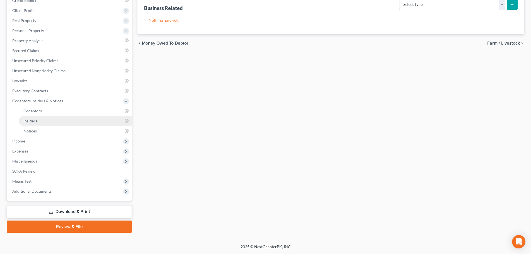
click at [39, 125] on link "Insiders" at bounding box center [75, 121] width 113 height 10
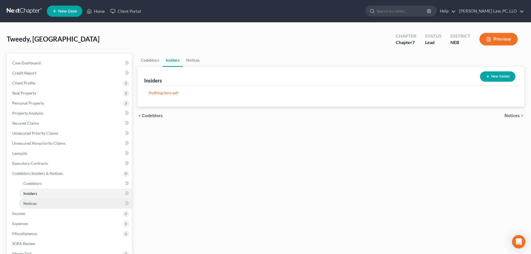
click at [37, 203] on span "Notices" at bounding box center [29, 203] width 13 height 5
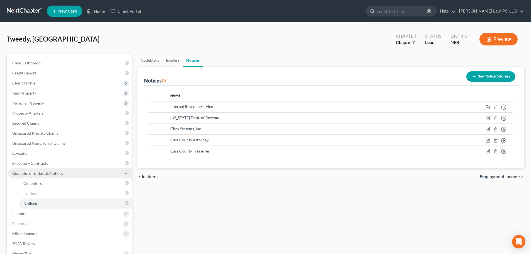
click at [41, 174] on span "Codebtors Insiders & Notices" at bounding box center [37, 173] width 51 height 5
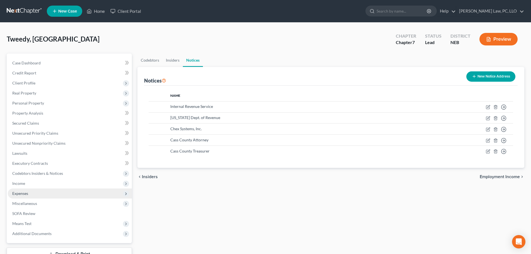
click at [28, 190] on span "Expenses" at bounding box center [70, 193] width 124 height 10
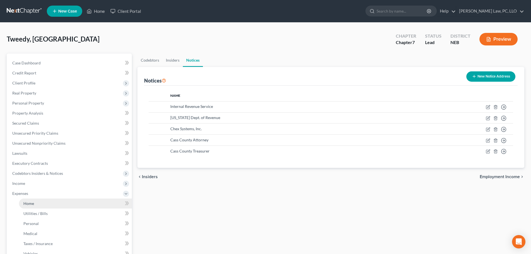
click at [29, 200] on link "Home" at bounding box center [75, 203] width 113 height 10
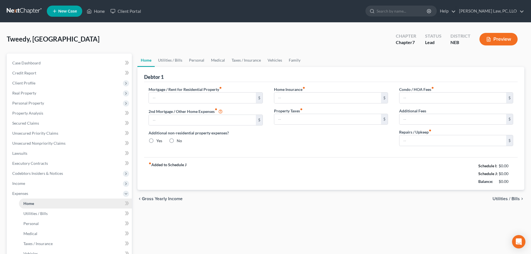
type input "1,425.00"
type input "0.00"
radio input "true"
type input "0.00"
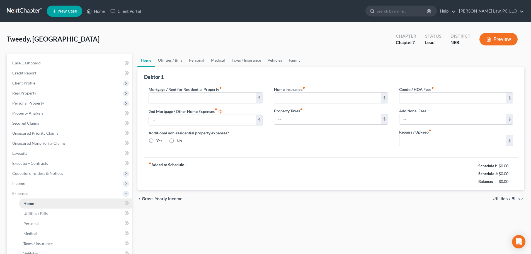
type input "0.00"
